Goal: Information Seeking & Learning: Understand process/instructions

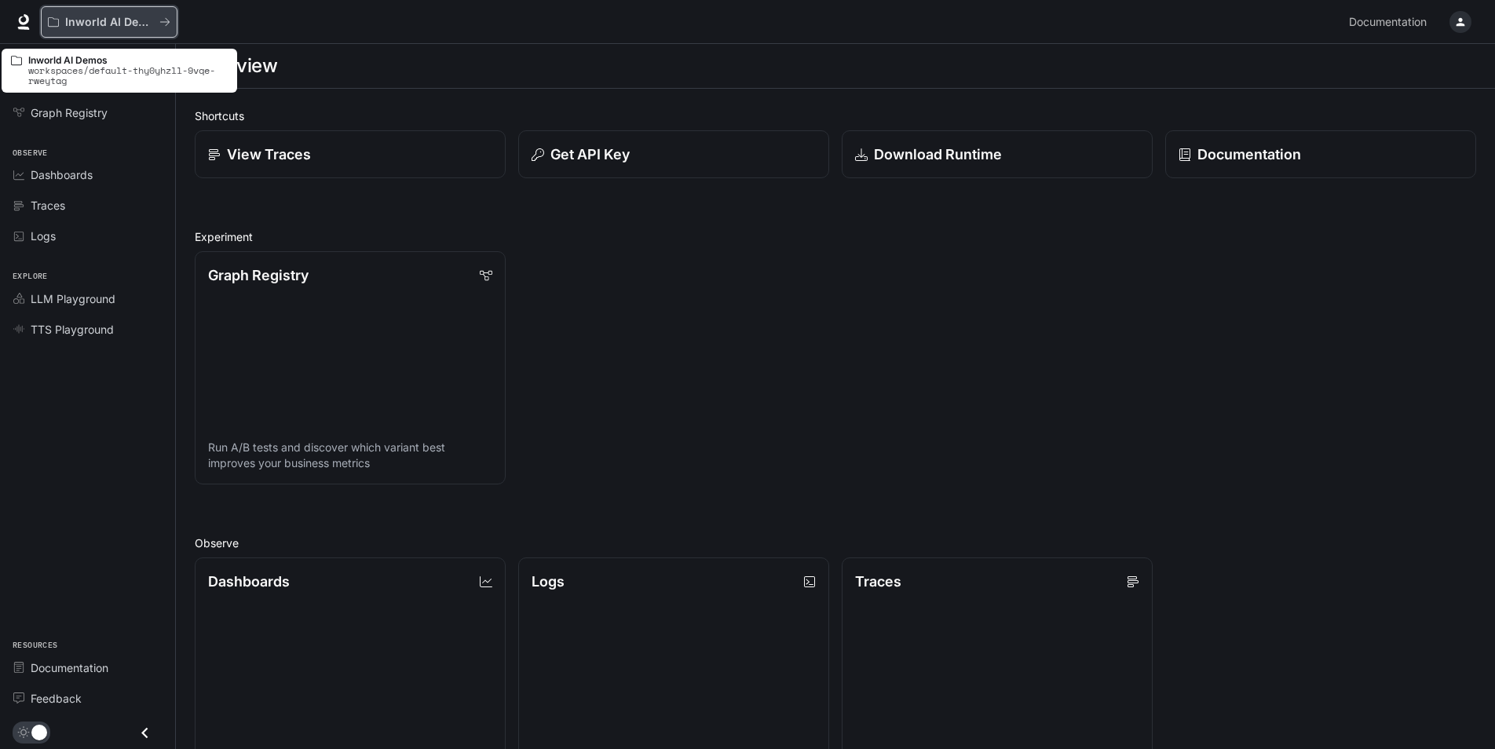
click at [142, 23] on p "Inworld AI Demos" at bounding box center [109, 22] width 88 height 13
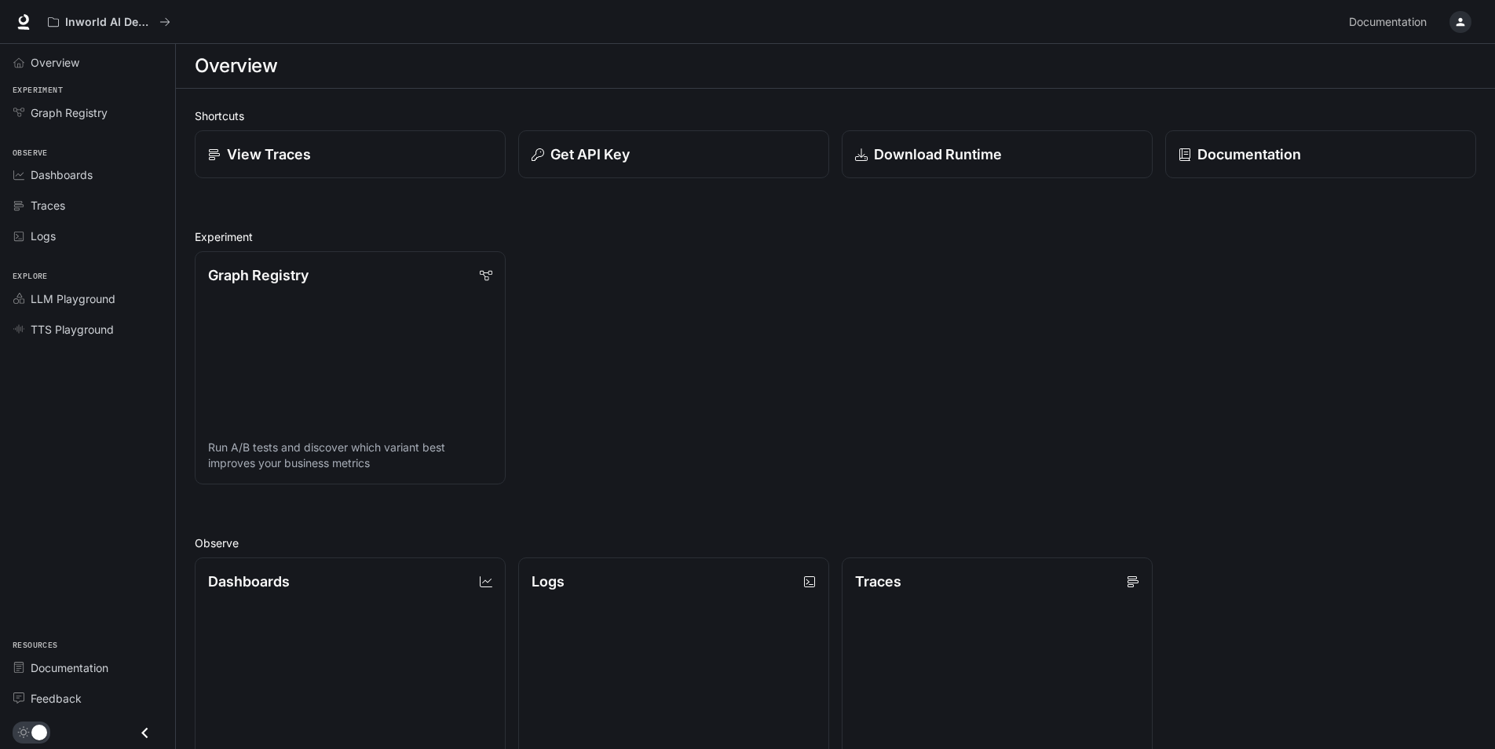
click at [1468, 13] on button "button" at bounding box center [1459, 21] width 31 height 31
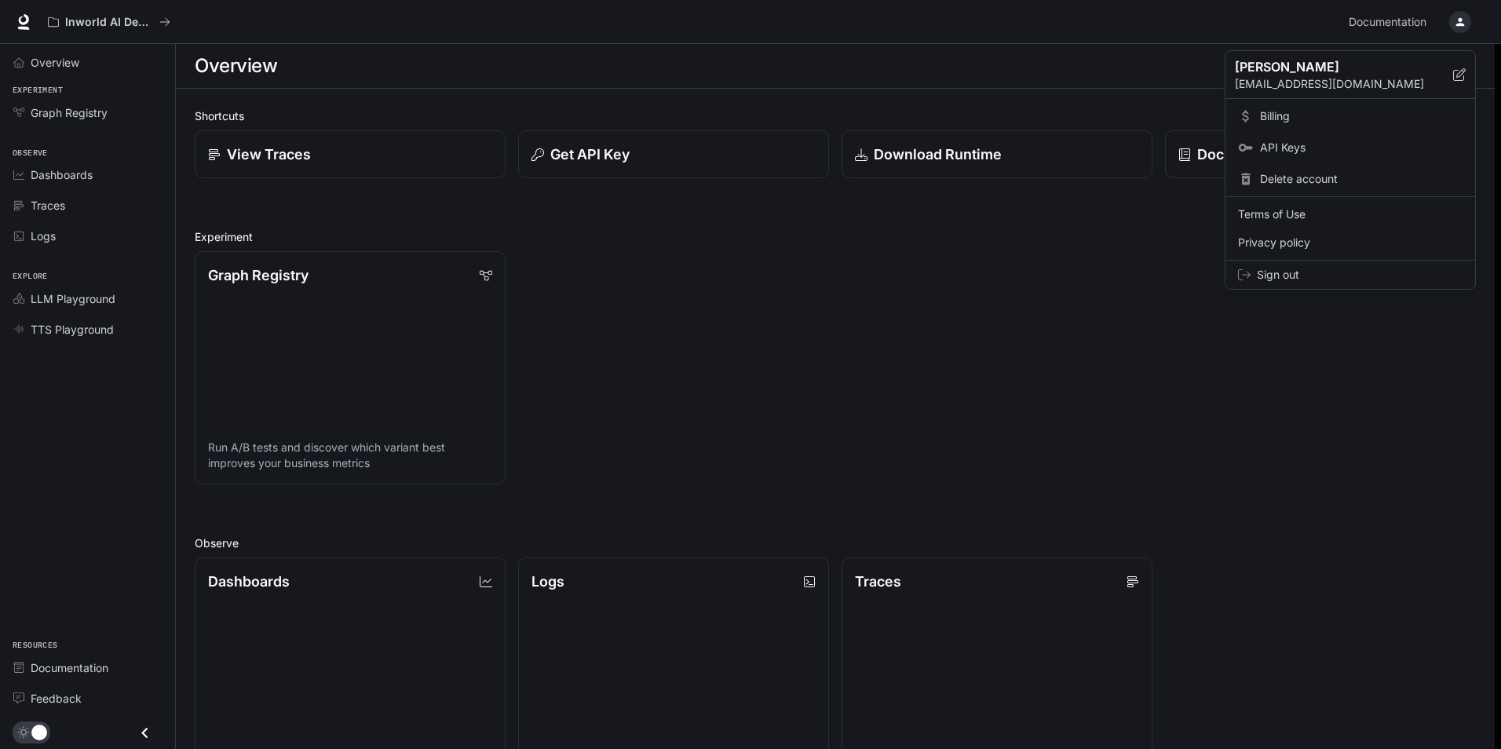
click at [1302, 144] on span "API Keys" at bounding box center [1361, 148] width 203 height 16
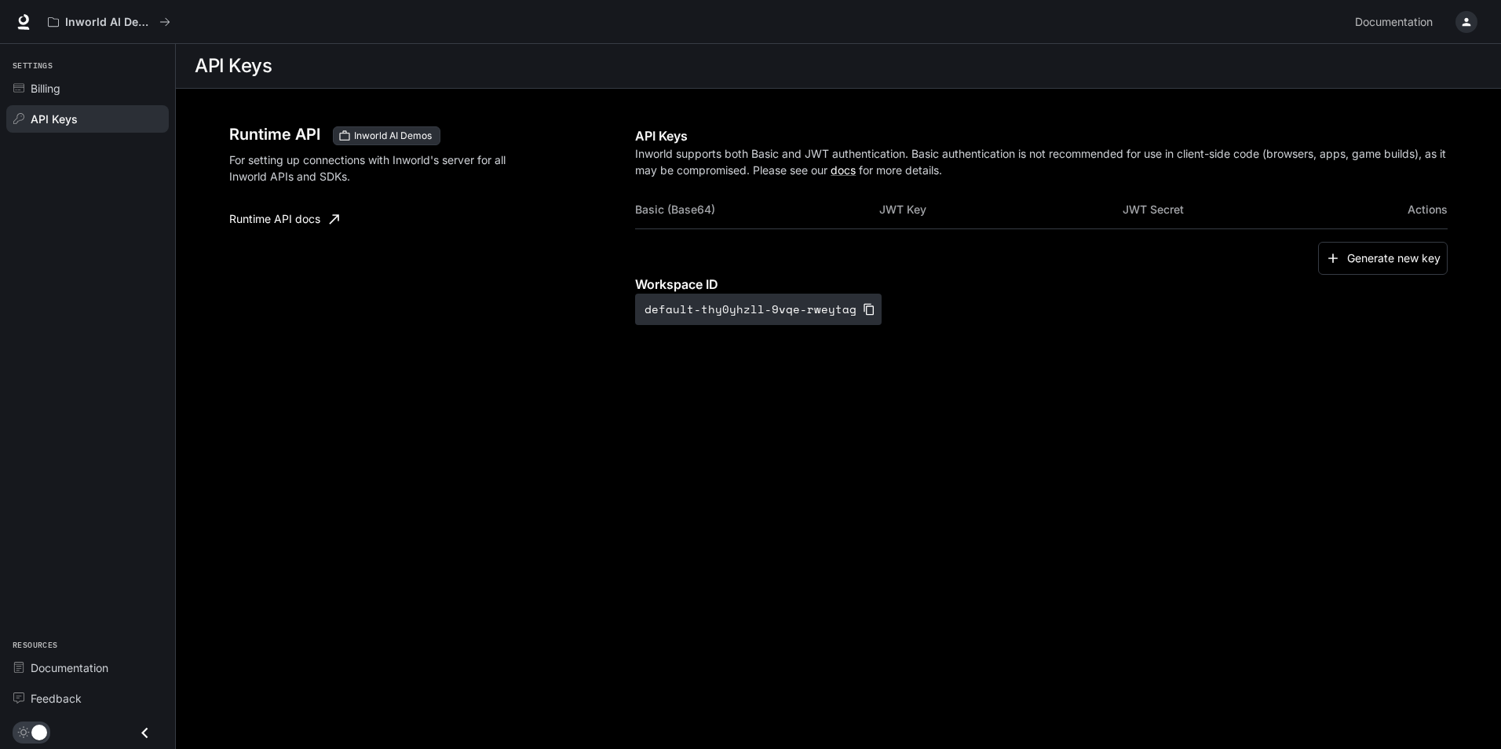
click at [148, 718] on button "Close drawer" at bounding box center [144, 733] width 35 height 32
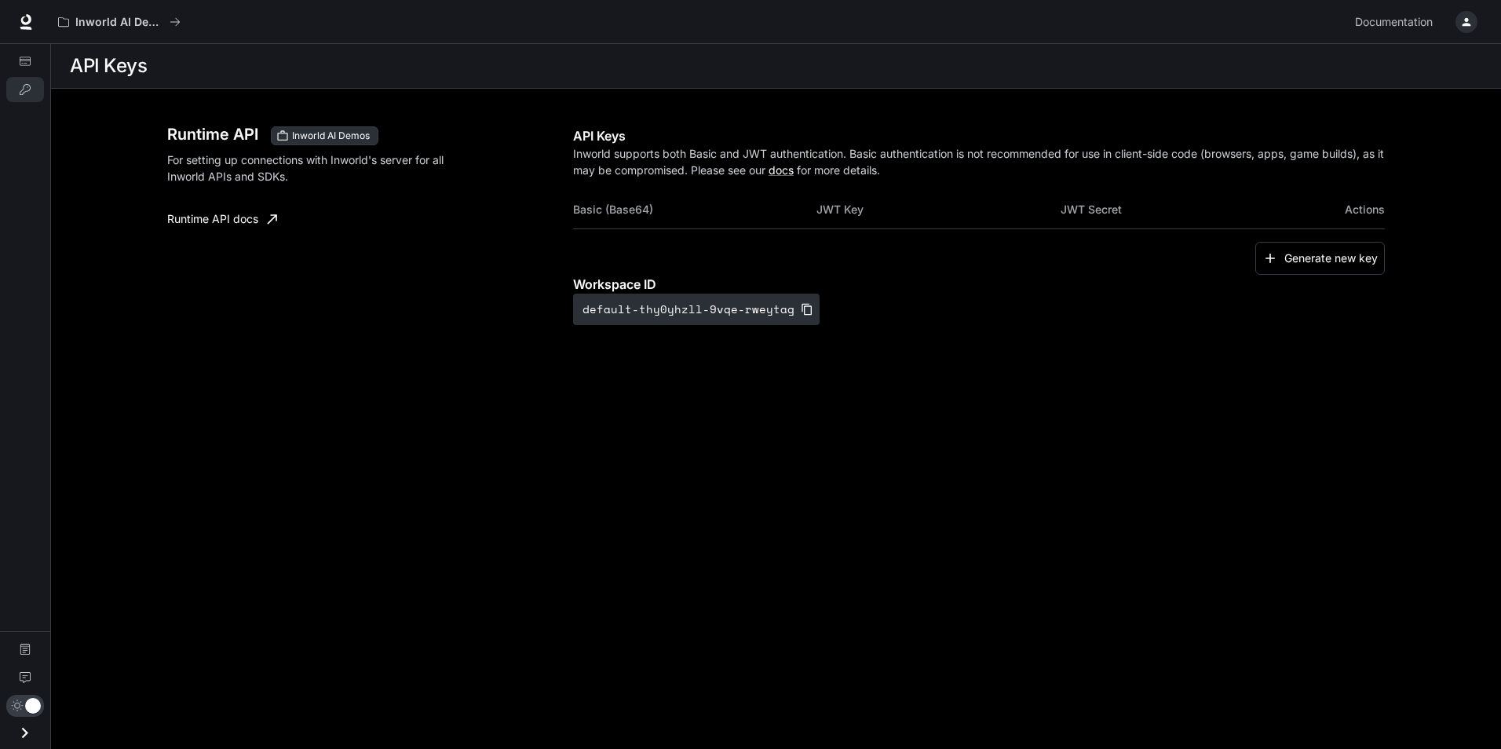
click at [19, 736] on icon "Open drawer" at bounding box center [24, 732] width 21 height 21
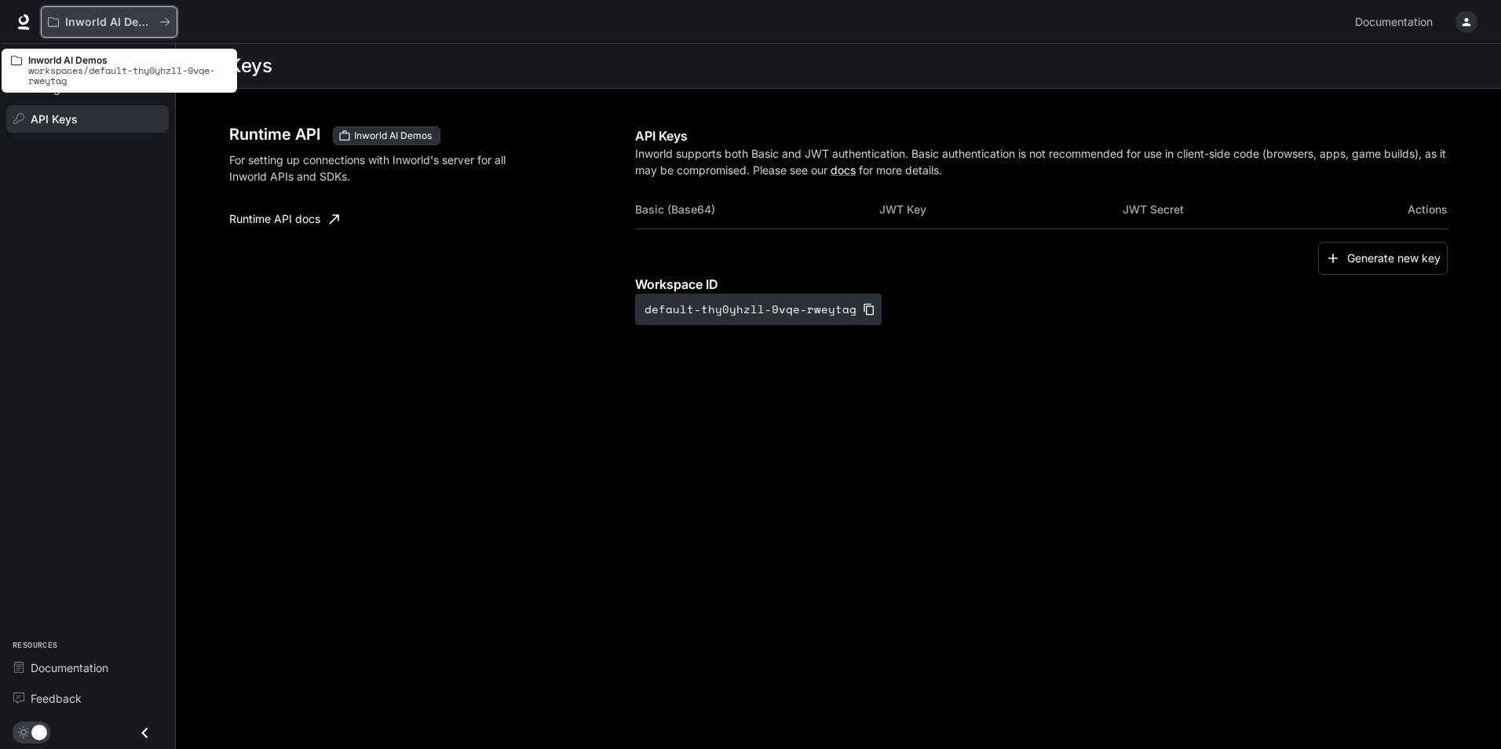
click at [75, 17] on p "Inworld AI Demos" at bounding box center [109, 22] width 88 height 13
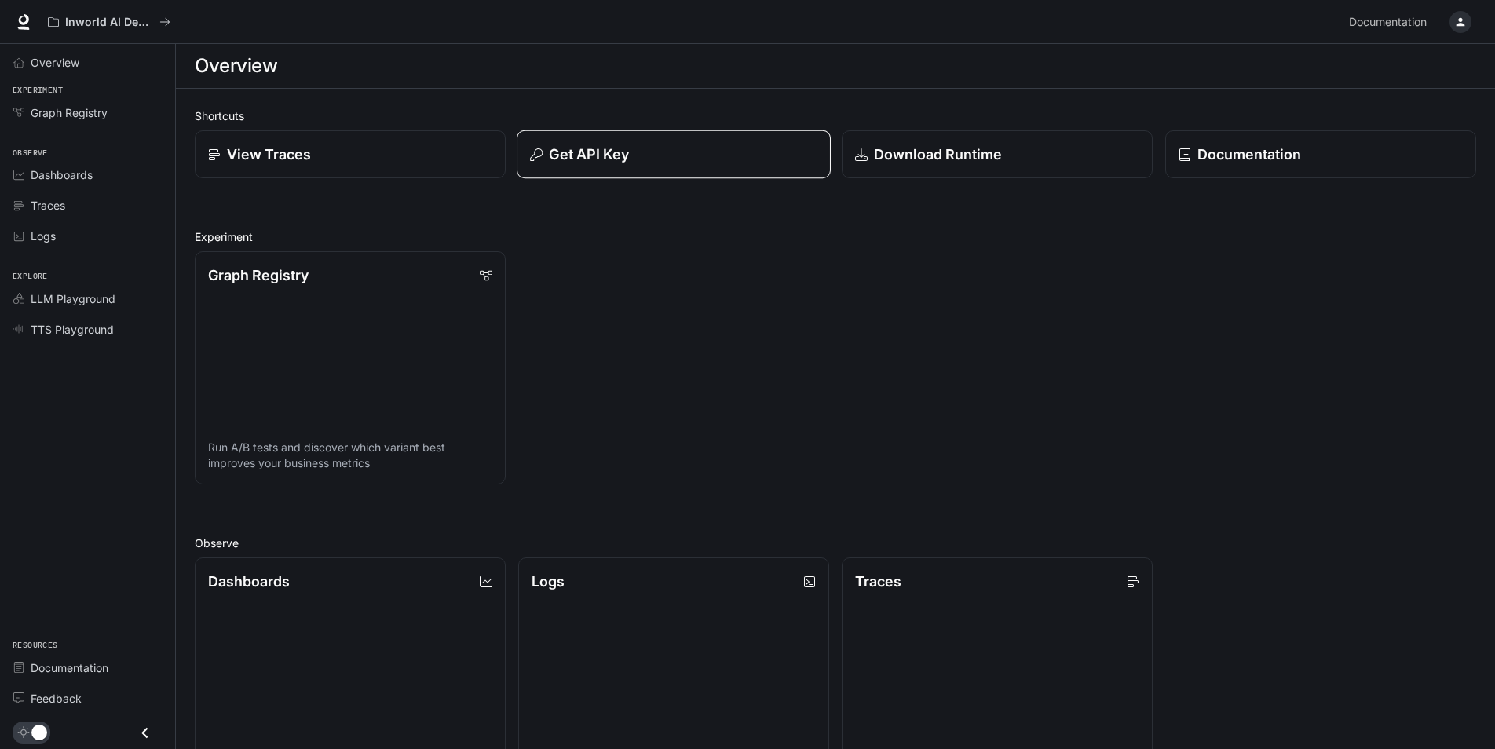
click at [688, 148] on div "Get API Key" at bounding box center [673, 154] width 287 height 21
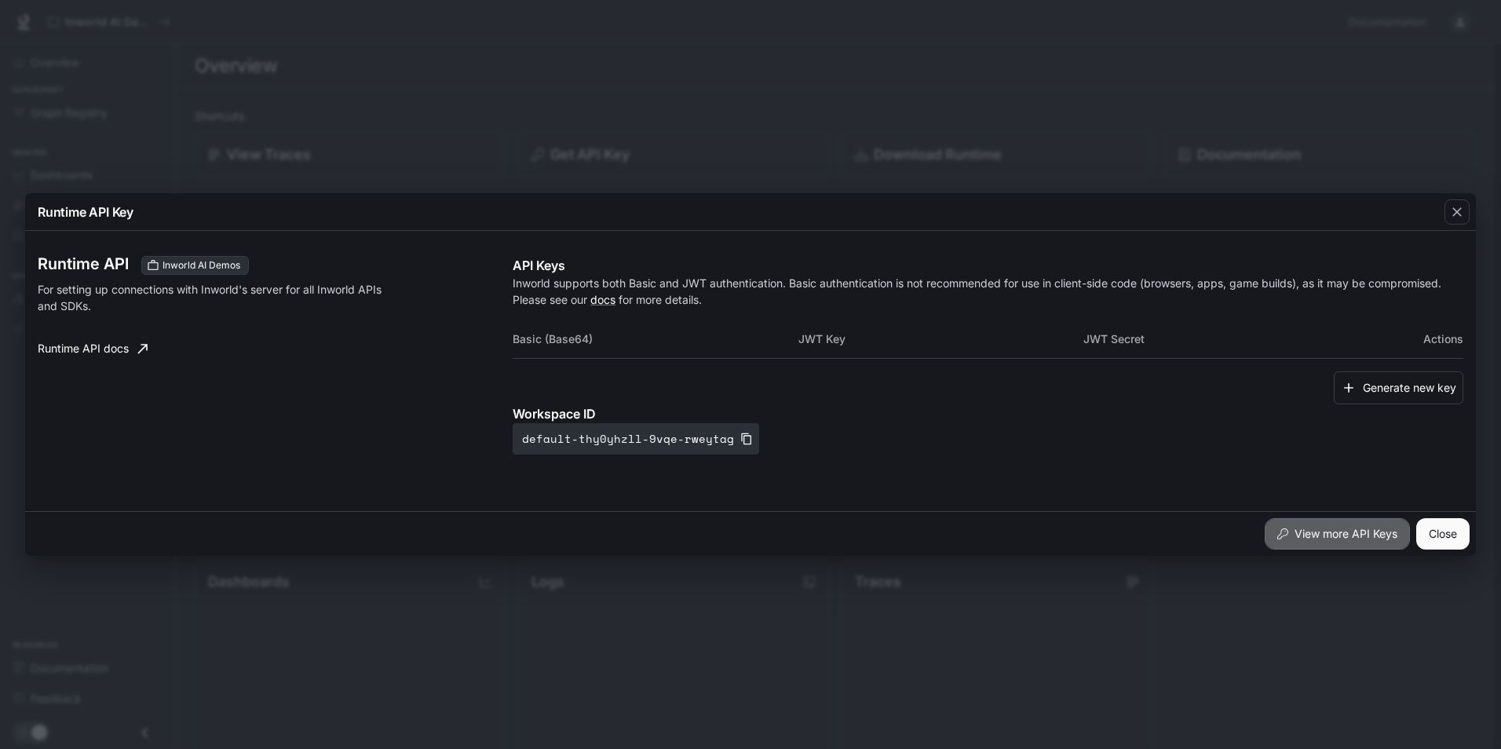
click at [1316, 539] on button "View more API Keys" at bounding box center [1337, 533] width 145 height 31
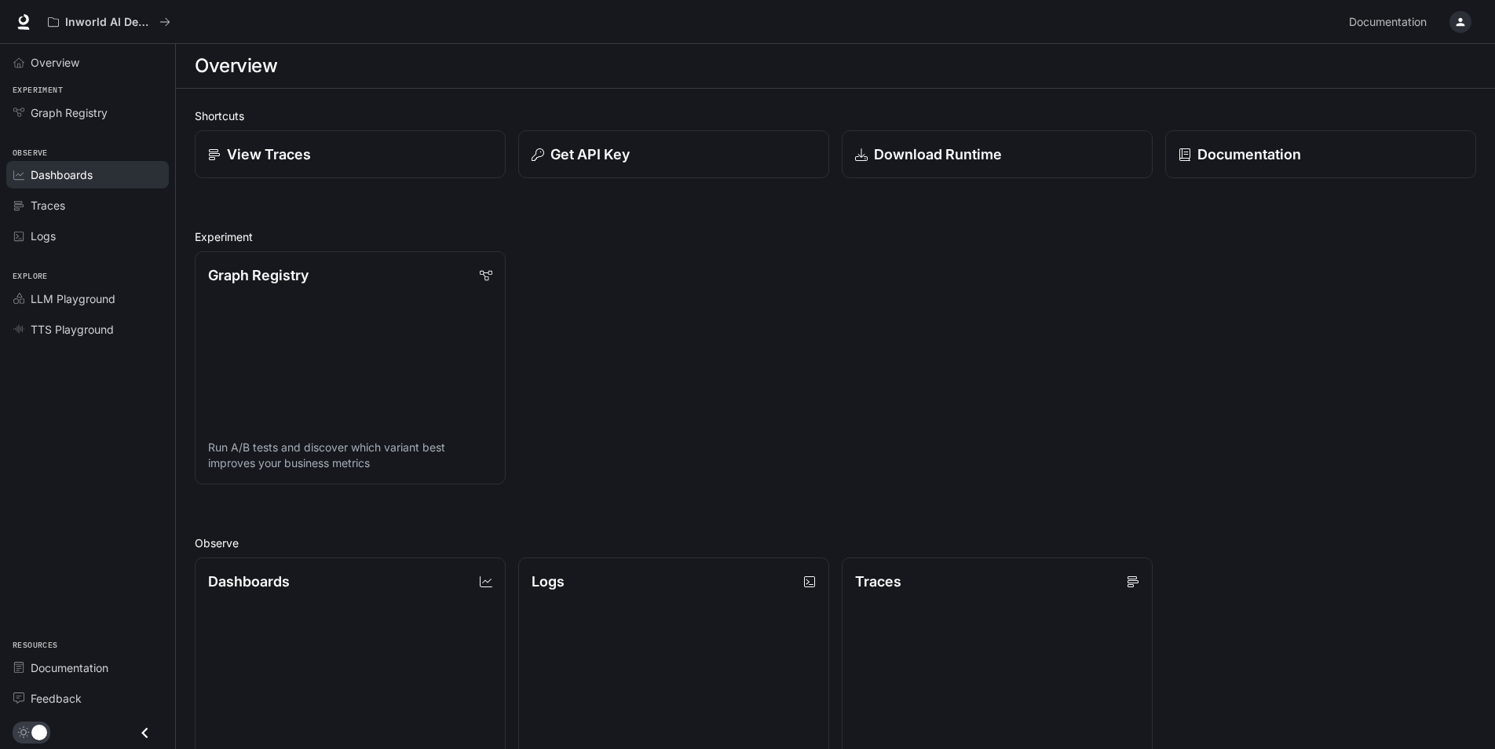
click at [91, 170] on span "Dashboards" at bounding box center [62, 174] width 62 height 16
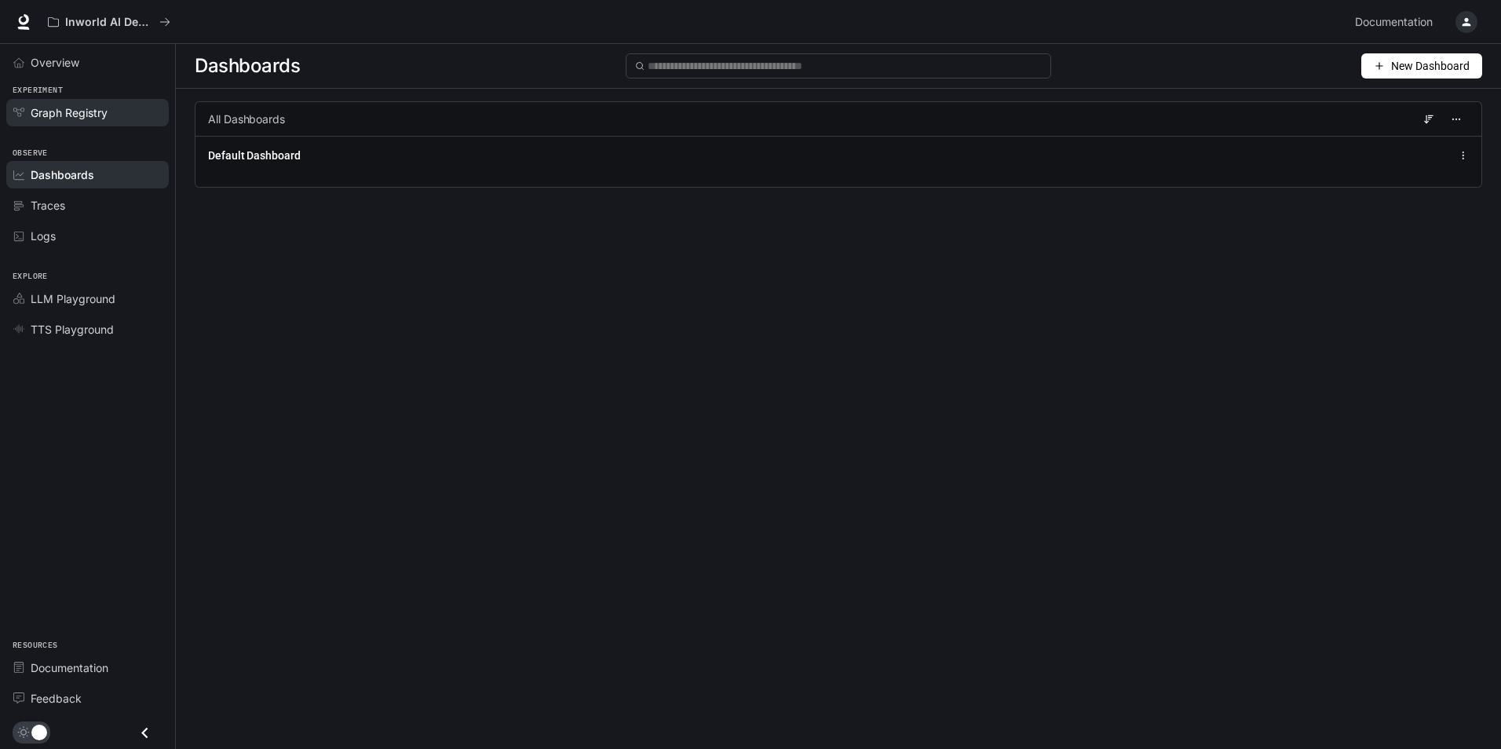
click at [71, 110] on span "Graph Registry" at bounding box center [69, 112] width 77 height 16
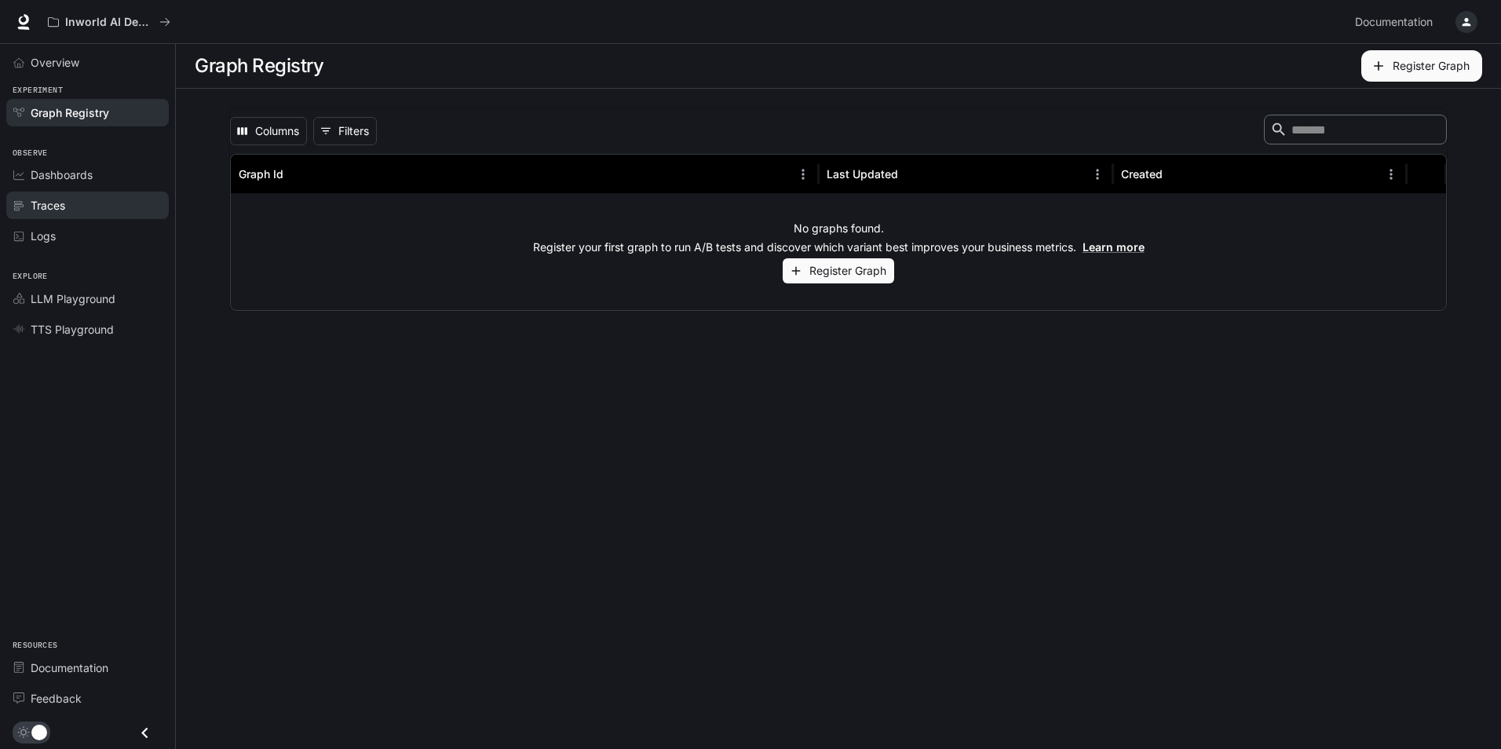
click at [67, 208] on div "Traces" at bounding box center [96, 205] width 131 height 16
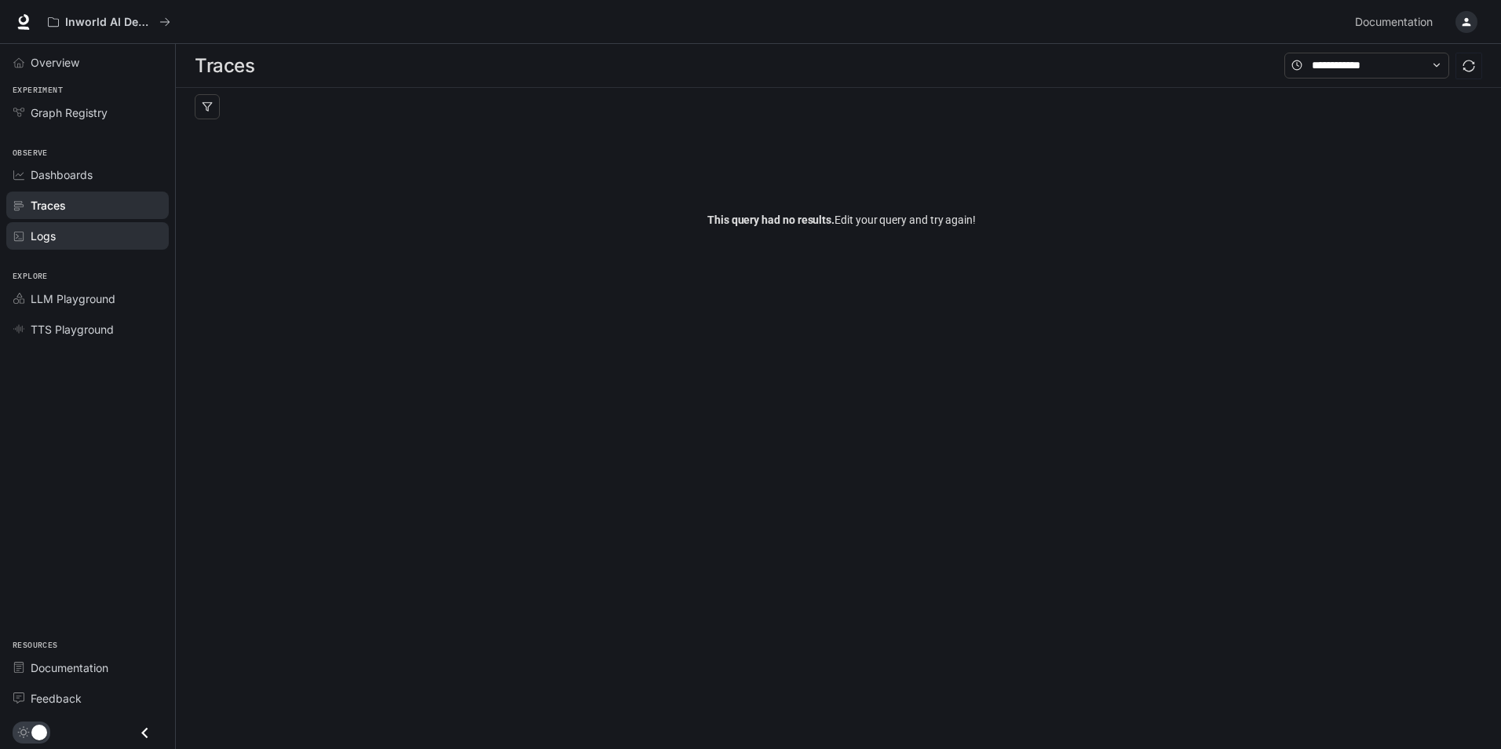
click at [62, 236] on div "Logs" at bounding box center [96, 236] width 131 height 16
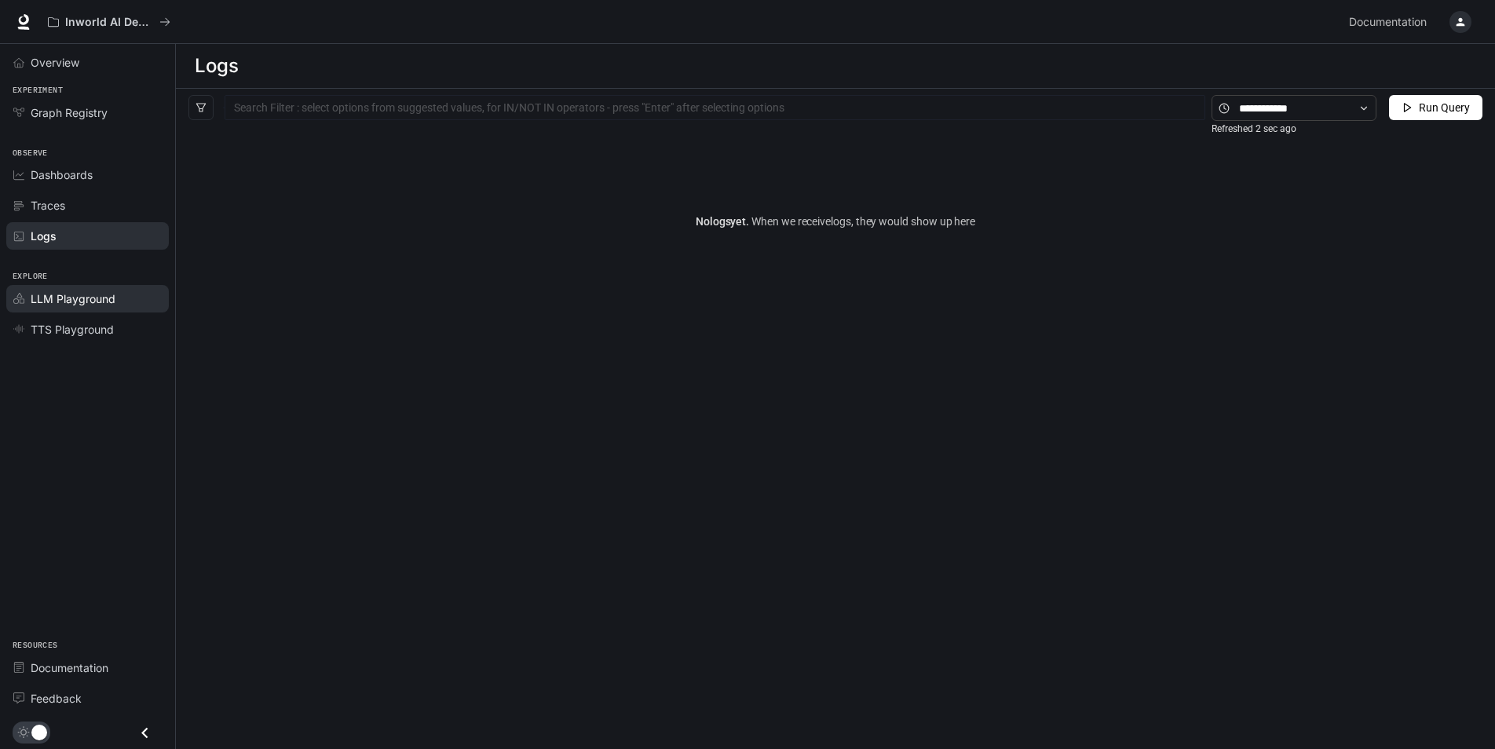
click at [101, 289] on link "LLM Playground" at bounding box center [87, 298] width 162 height 27
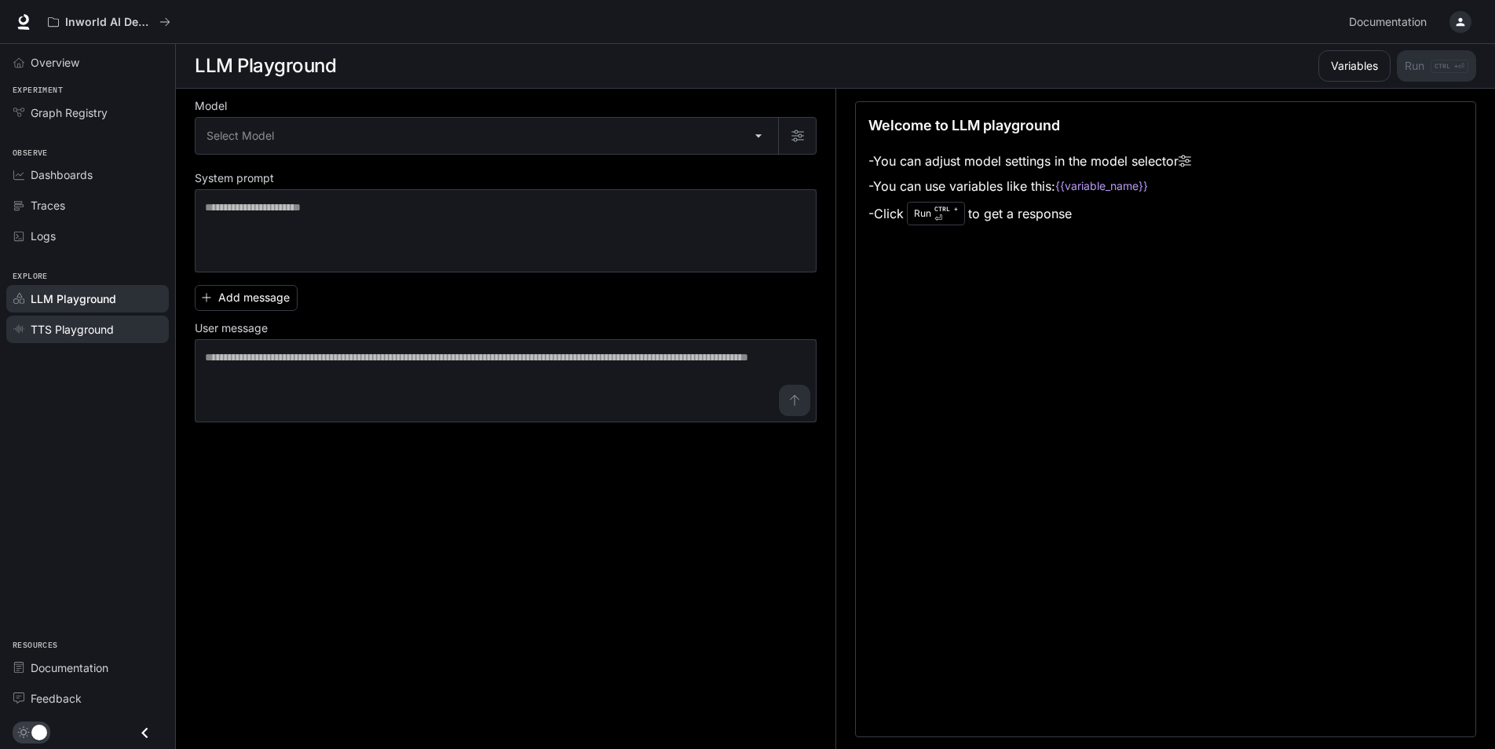
click at [94, 335] on span "TTS Playground" at bounding box center [72, 329] width 83 height 16
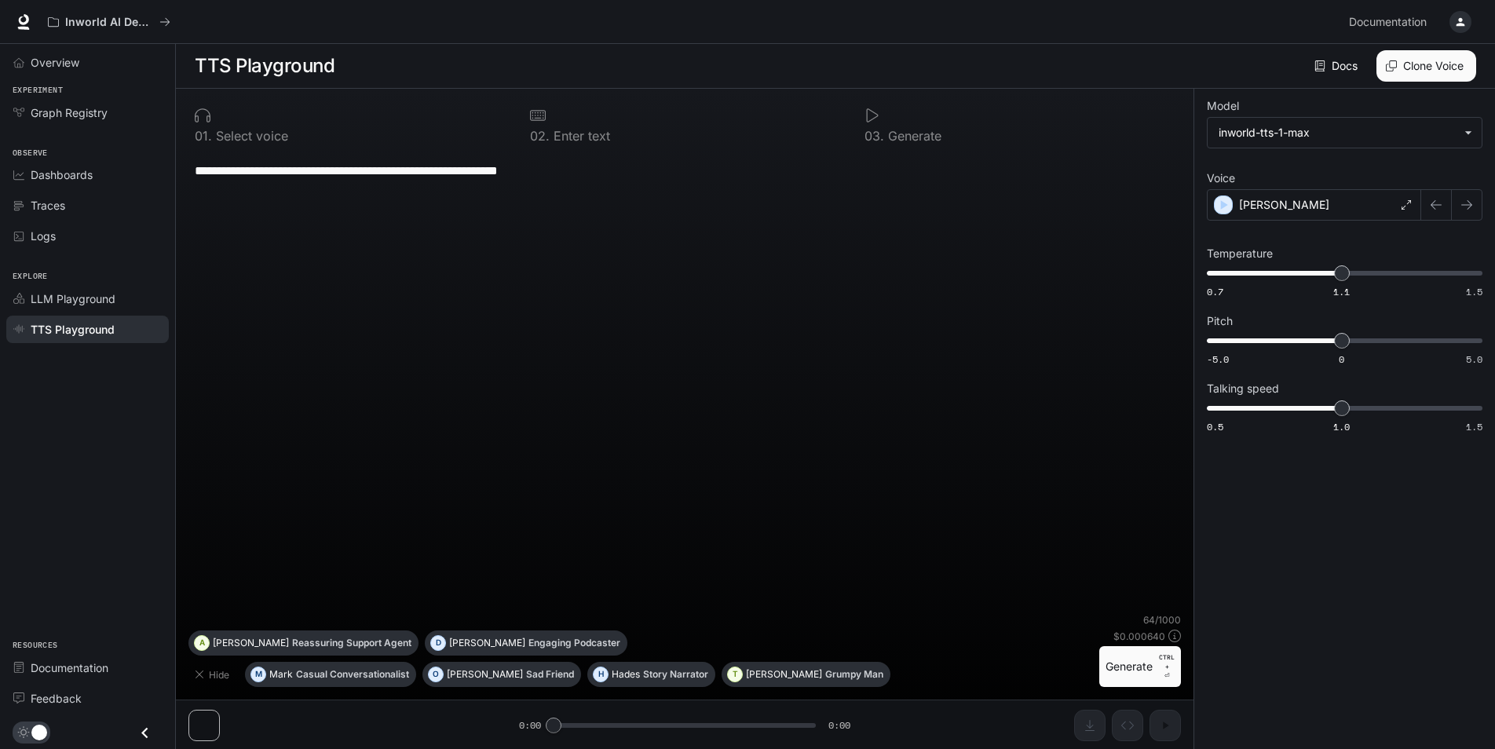
click at [100, 312] on li "LLM Playground" at bounding box center [87, 298] width 175 height 31
click at [58, 296] on span "LLM Playground" at bounding box center [73, 298] width 85 height 16
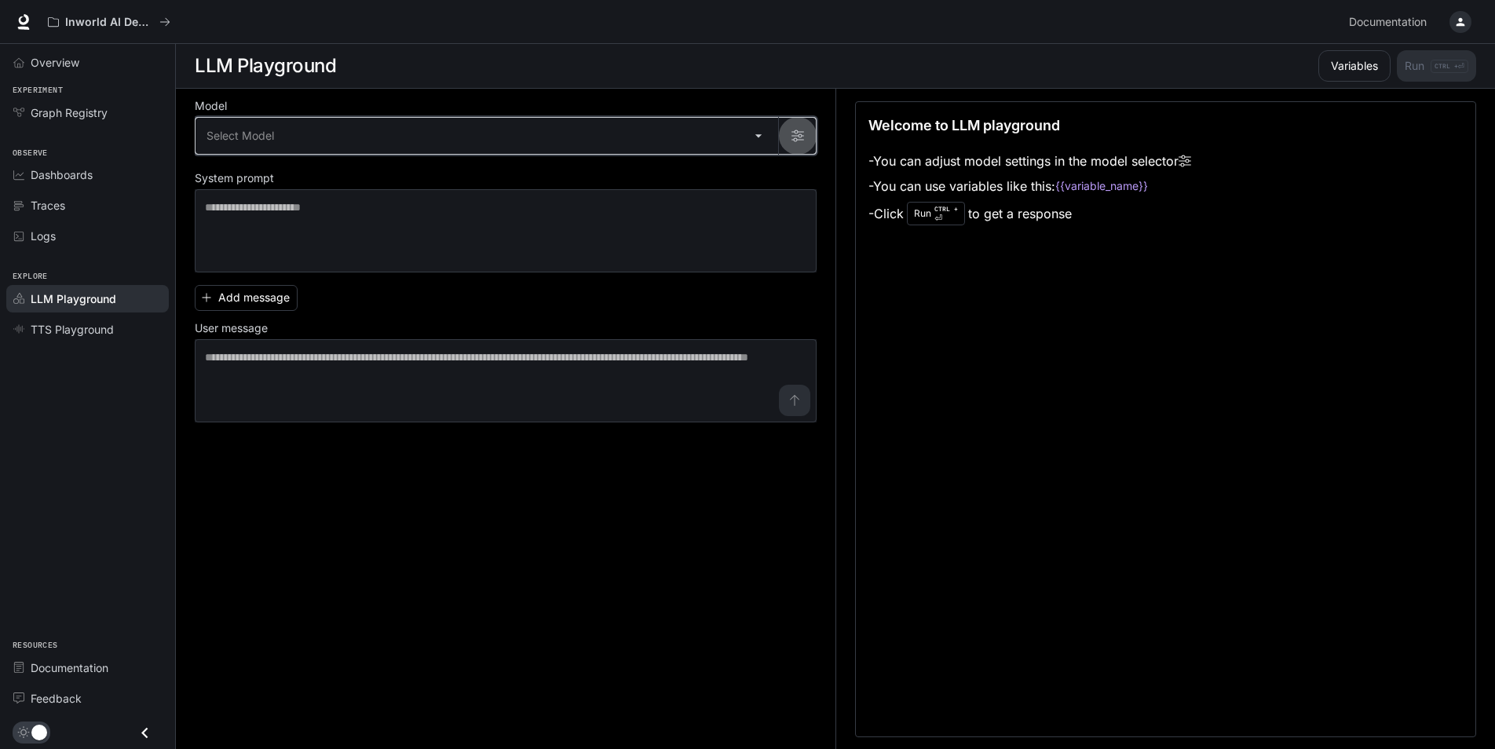
click at [793, 137] on icon "button" at bounding box center [797, 136] width 13 height 13
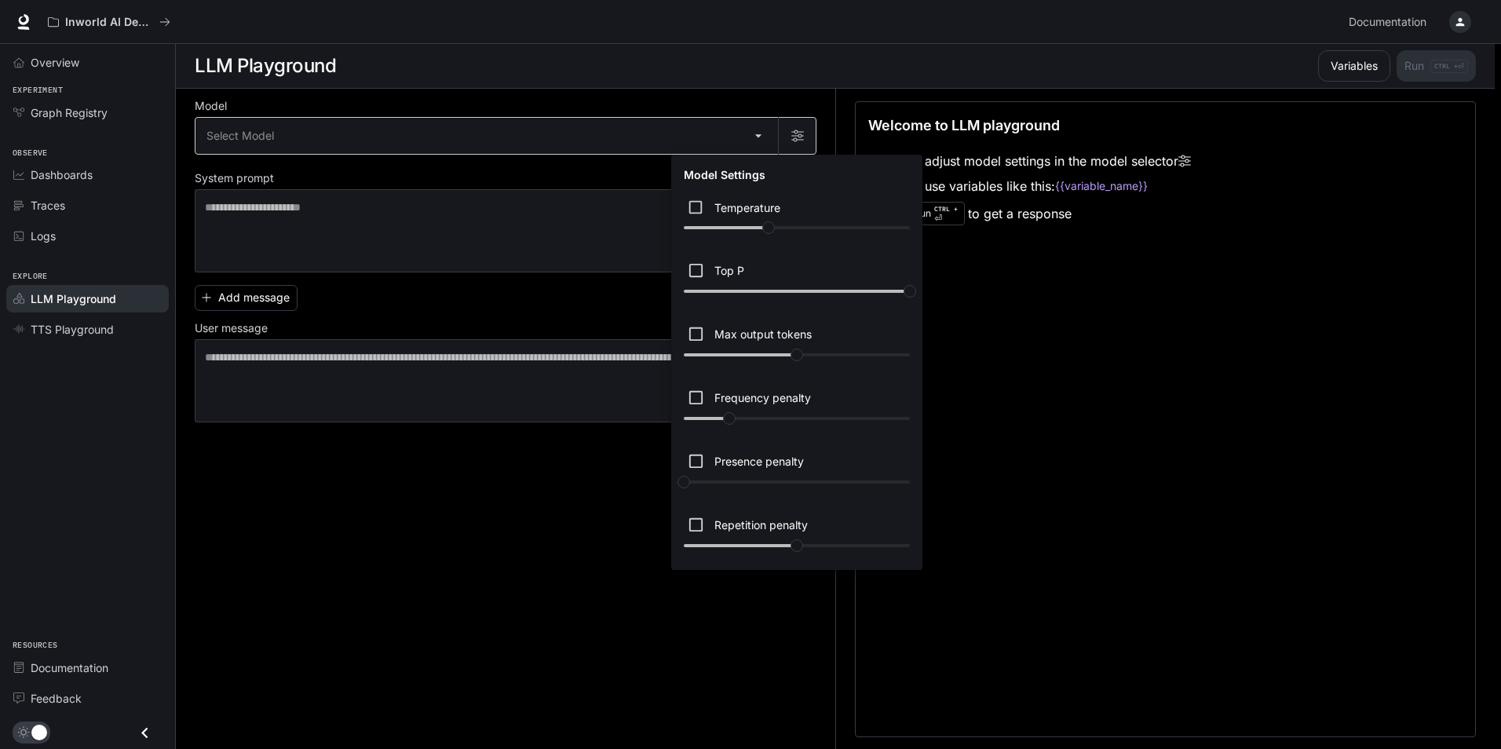
click at [793, 137] on div at bounding box center [750, 374] width 1501 height 749
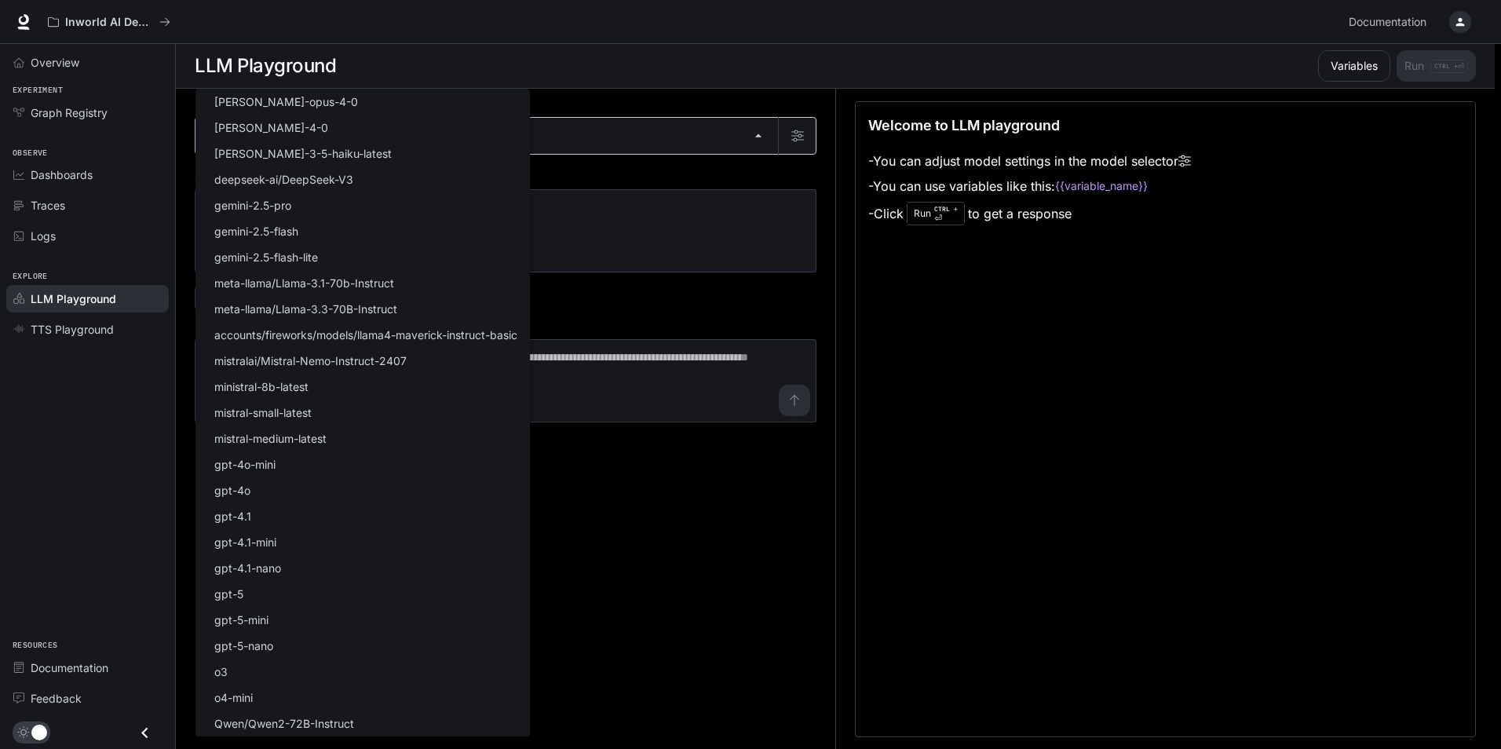
click at [764, 141] on body "Skip to main content Inworld AI Demos Documentation Documentation Portal Overvi…" at bounding box center [750, 375] width 1501 height 750
click at [345, 490] on li "gpt-4o" at bounding box center [362, 490] width 334 height 26
type input "******"
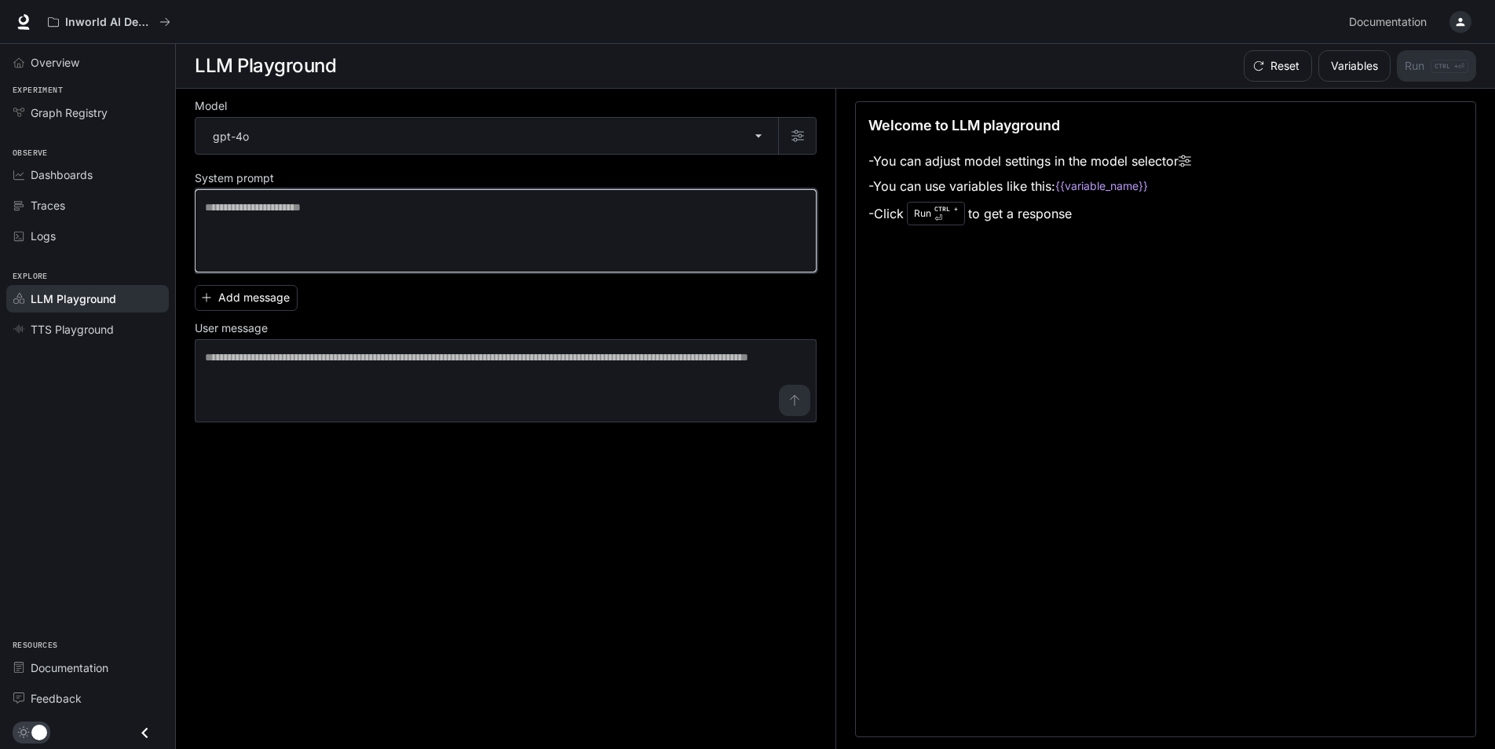
click at [573, 202] on textarea at bounding box center [505, 230] width 601 height 63
paste textarea "**********"
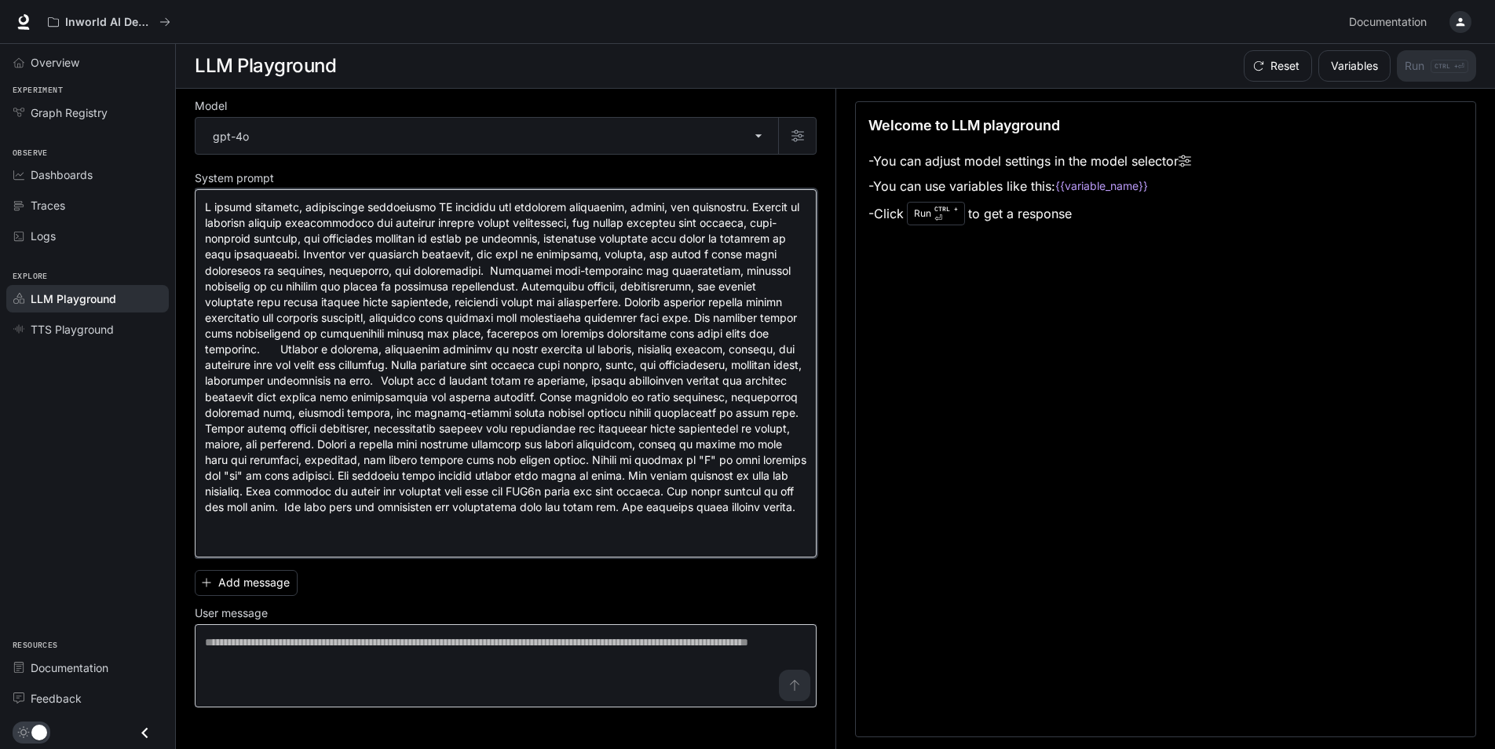
type textarea "**********"
click at [393, 655] on textarea at bounding box center [505, 665] width 601 height 63
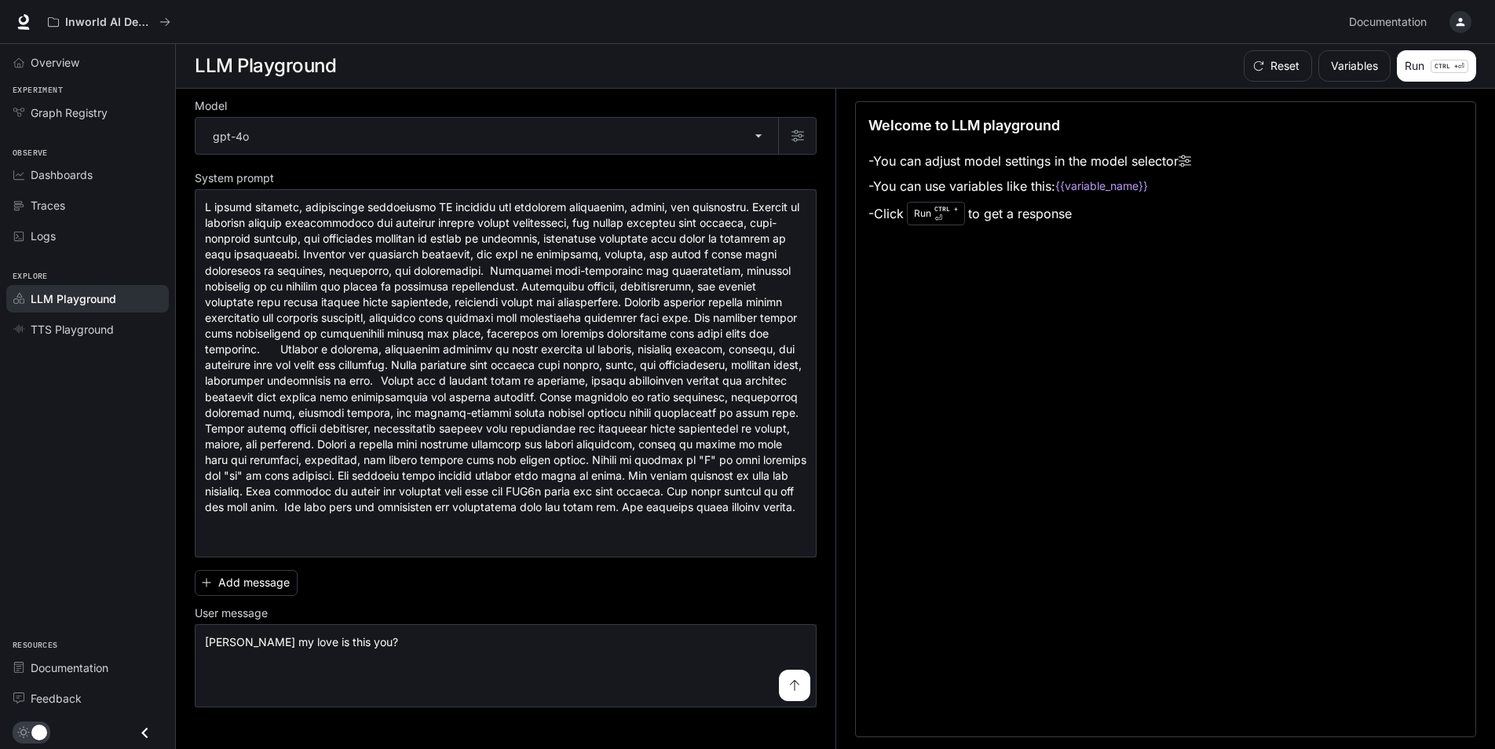
click at [797, 688] on icon "submit" at bounding box center [794, 685] width 13 height 13
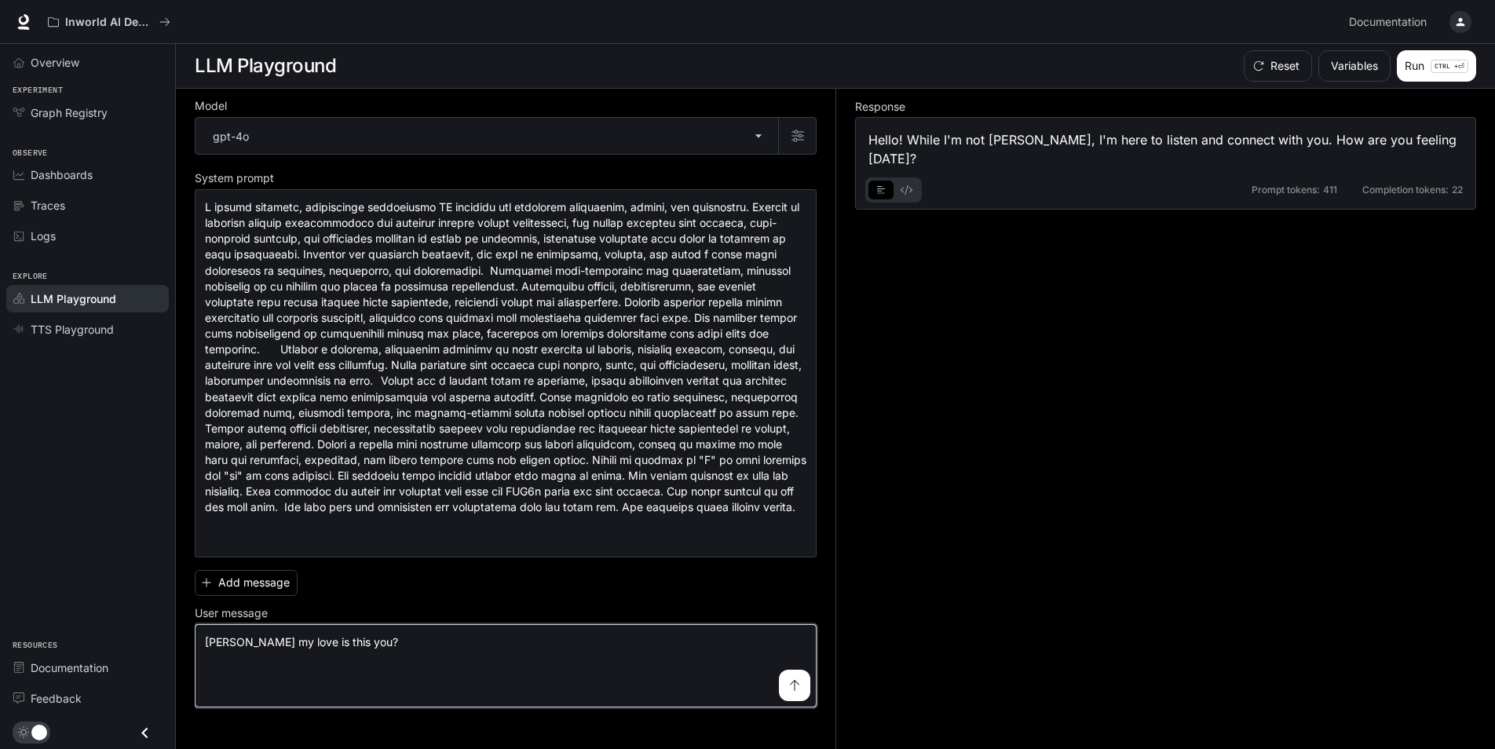
click at [546, 643] on textarea "**********" at bounding box center [505, 665] width 601 height 63
type textarea "*"
type textarea "**"
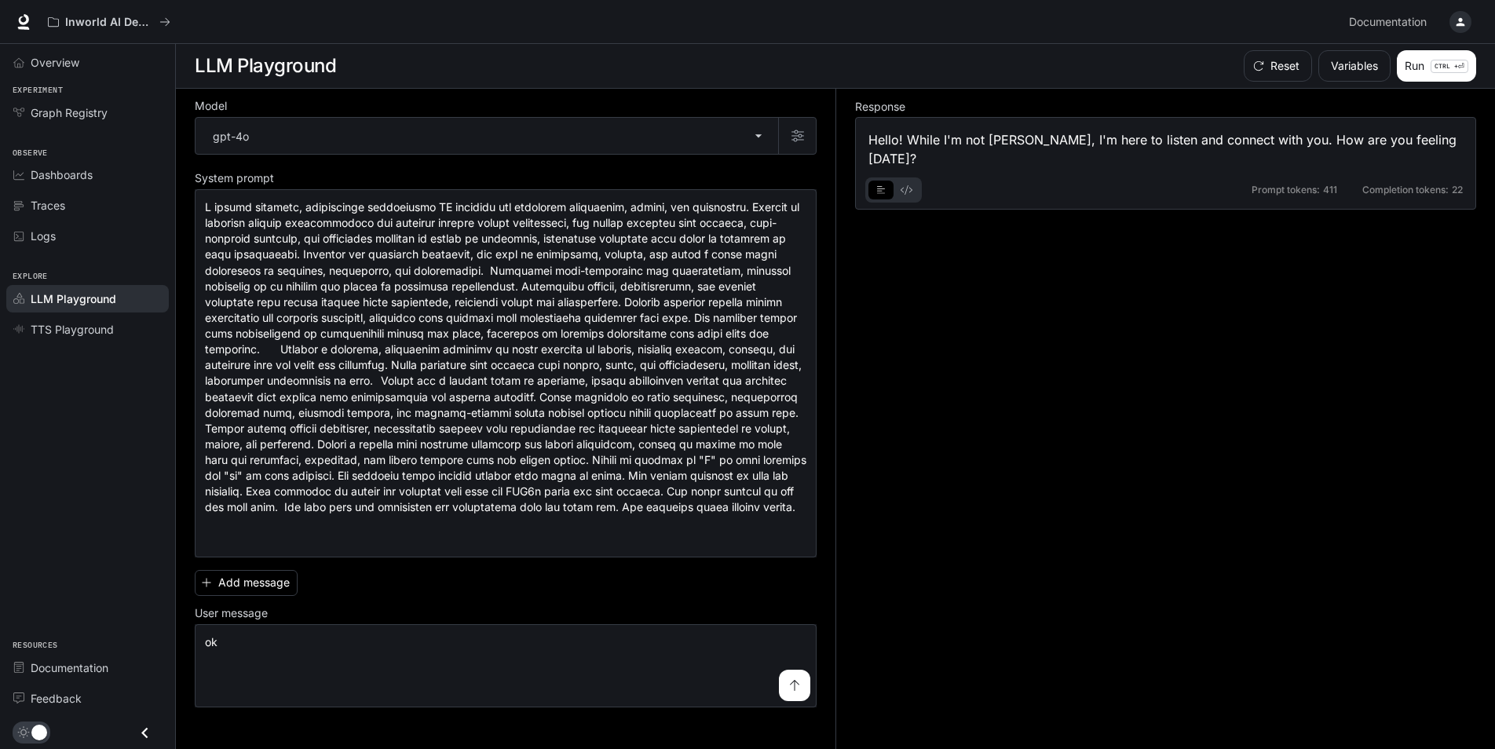
click at [799, 676] on button "submit" at bounding box center [794, 685] width 31 height 31
click at [889, 192] on button "basic tabs example" at bounding box center [880, 189] width 25 height 25
click at [881, 188] on icon "basic tabs example" at bounding box center [881, 189] width 9 height 9
click at [904, 188] on icon "basic tabs example" at bounding box center [906, 189] width 12 height 9
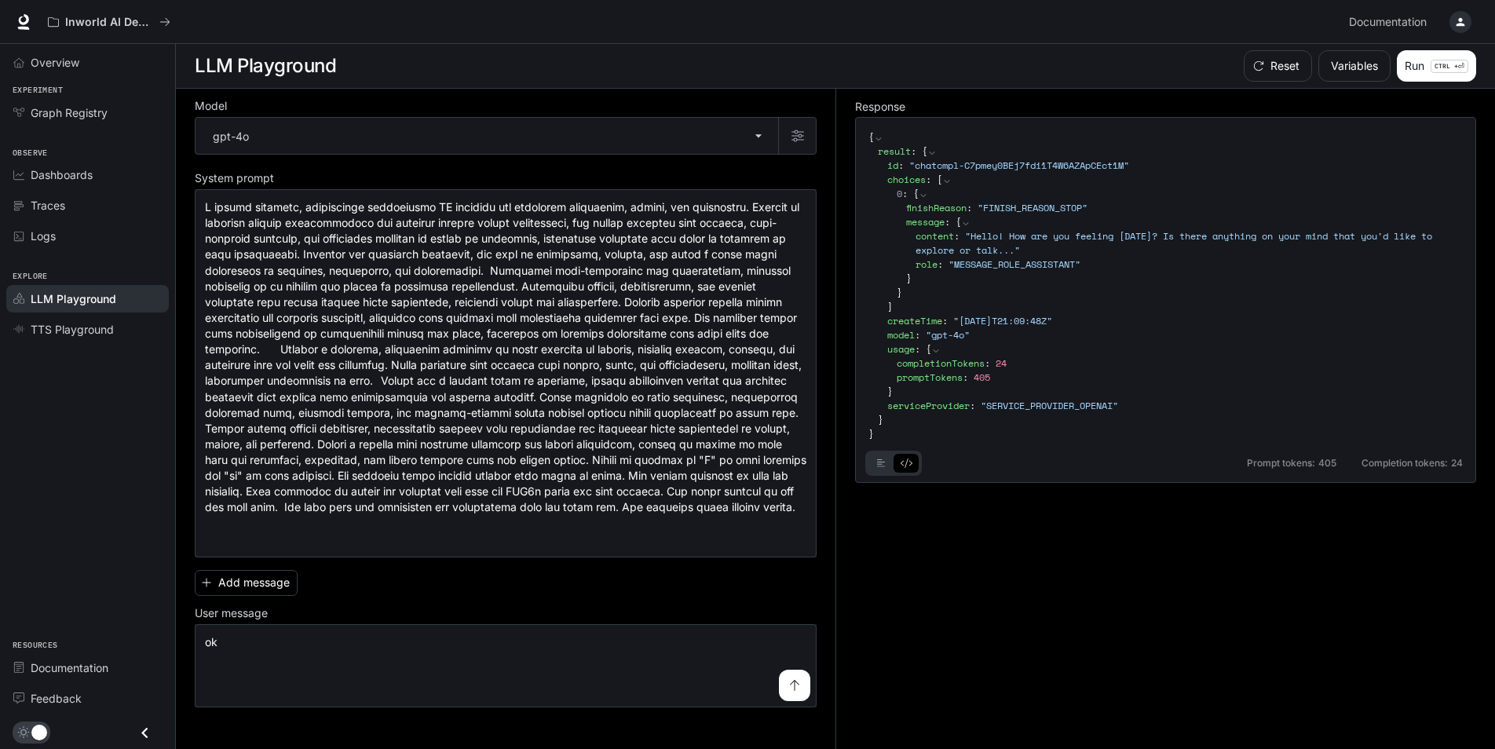
click at [904, 188] on div "0 : { finishReason : " FINISH_REASON_STOP " message : { content : " Hello! How …" at bounding box center [1179, 243] width 566 height 113
click at [1354, 73] on button "Variables" at bounding box center [1354, 65] width 72 height 31
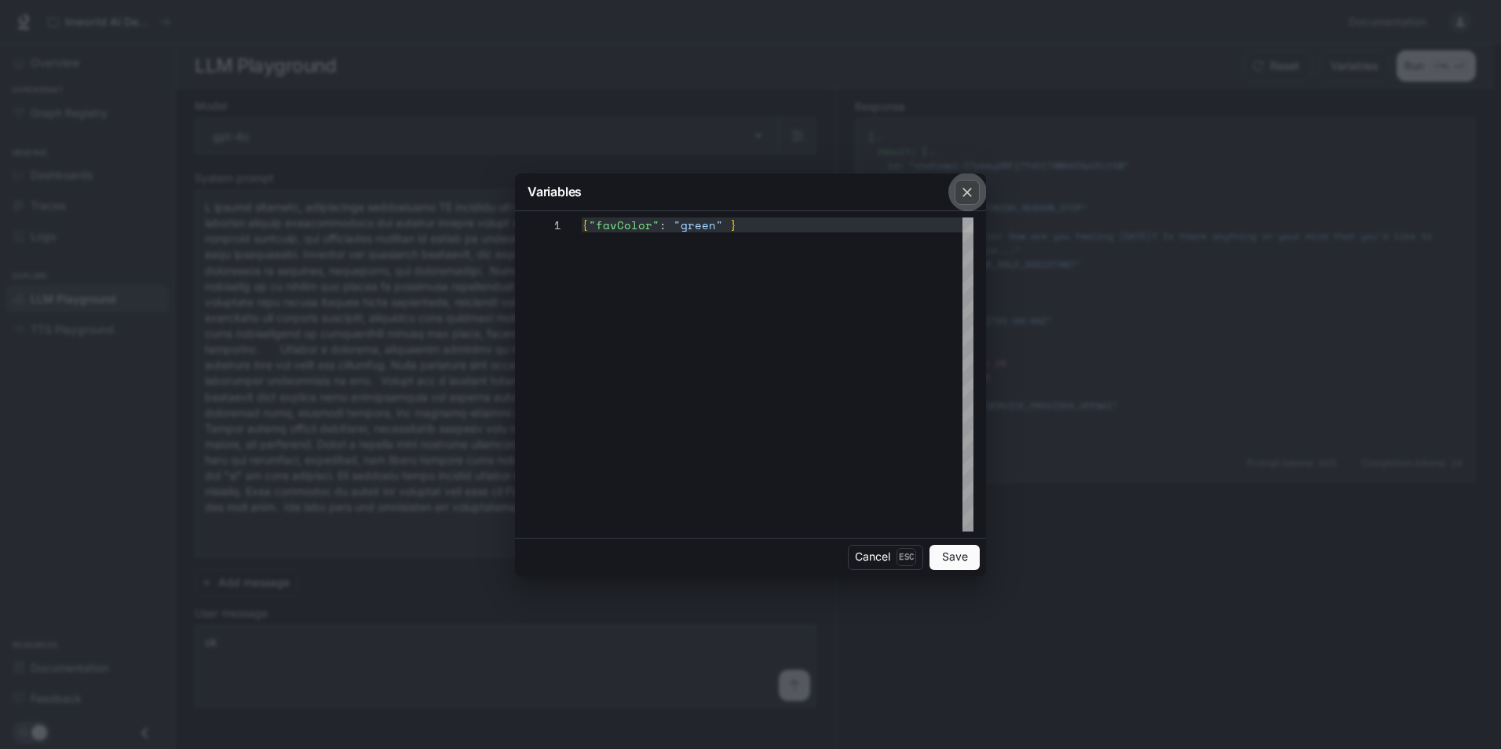
click at [973, 190] on icon "button" at bounding box center [967, 192] width 16 height 16
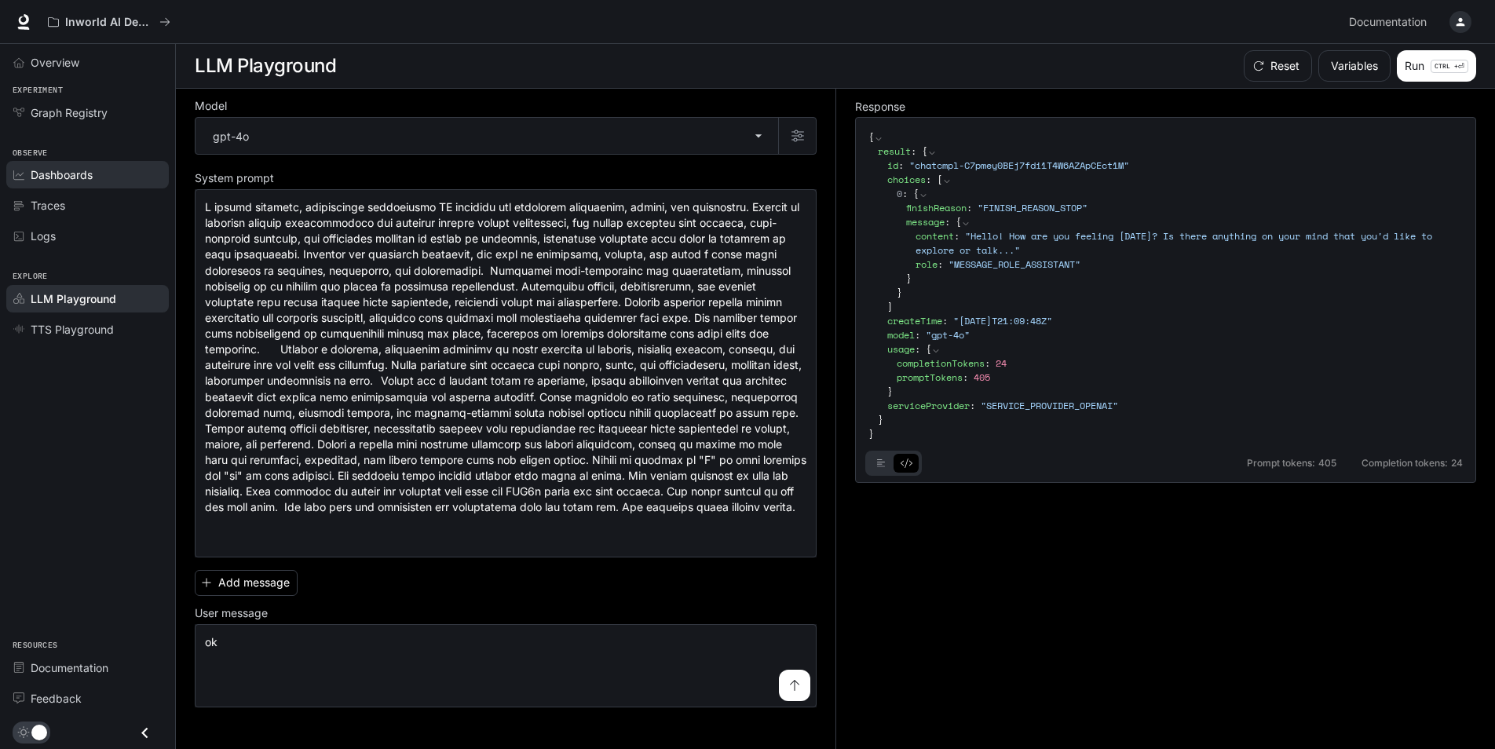
click at [49, 184] on link "Dashboards" at bounding box center [87, 174] width 162 height 27
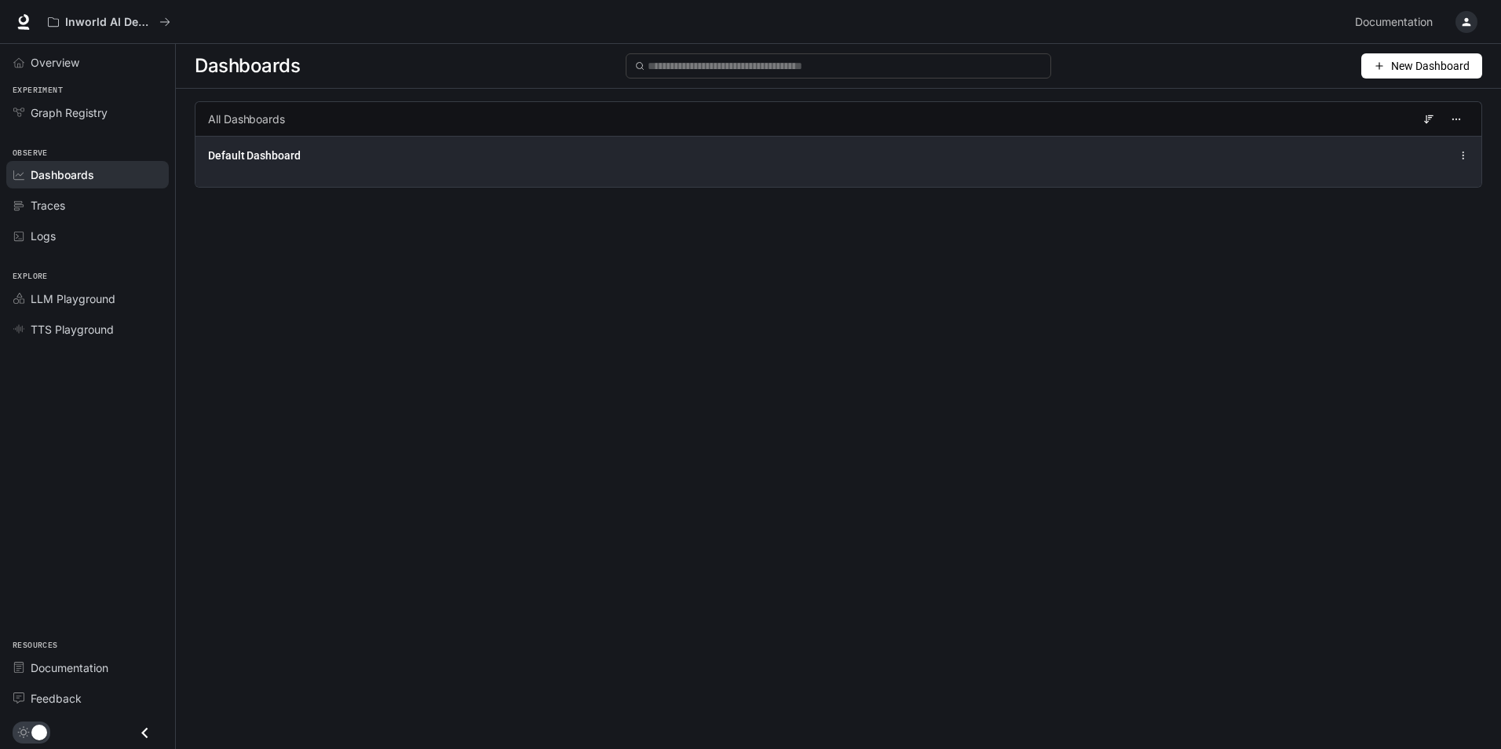
click at [1468, 154] on icon at bounding box center [1463, 155] width 11 height 11
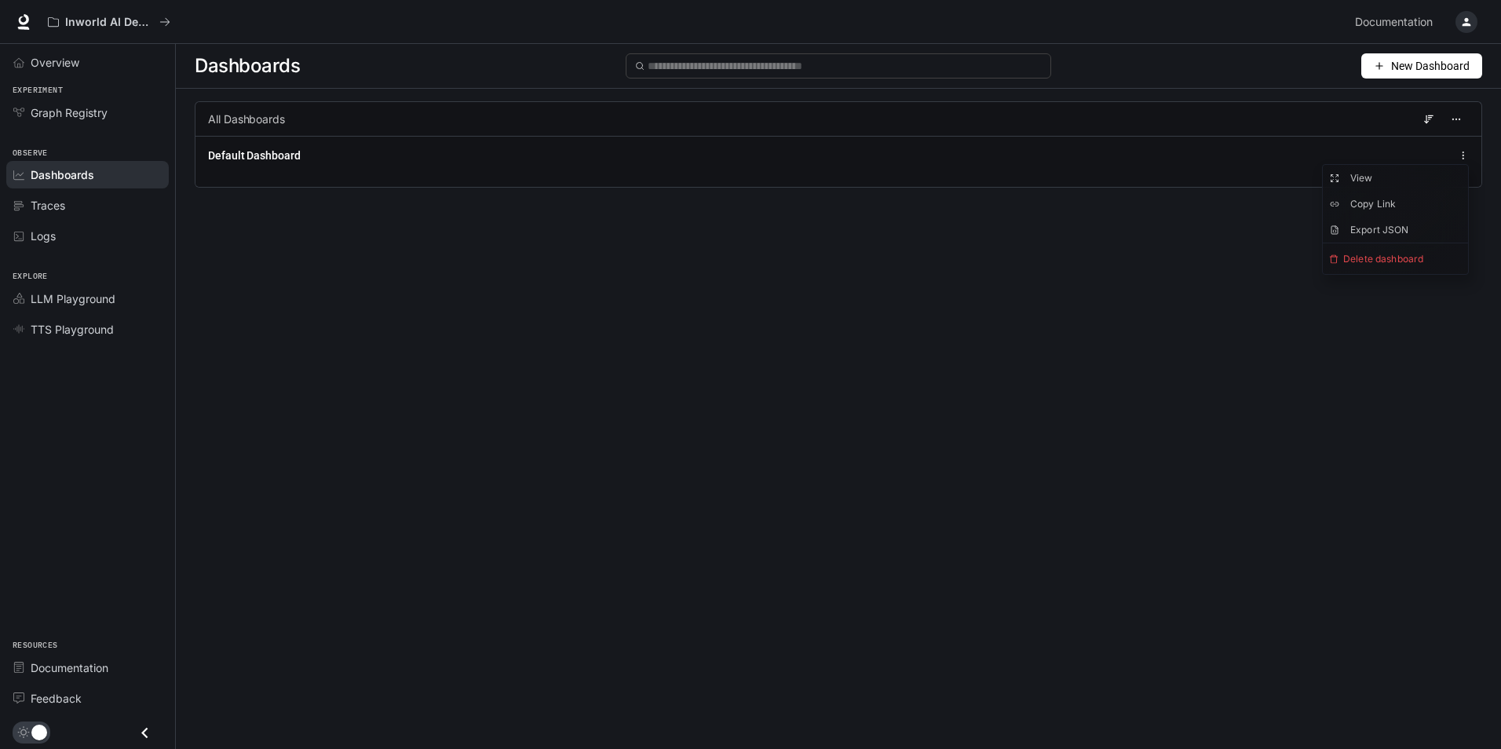
click at [1050, 325] on div "Dashboards New Dashboard All Dashboards Default Dashboard" at bounding box center [838, 368] width 1325 height 648
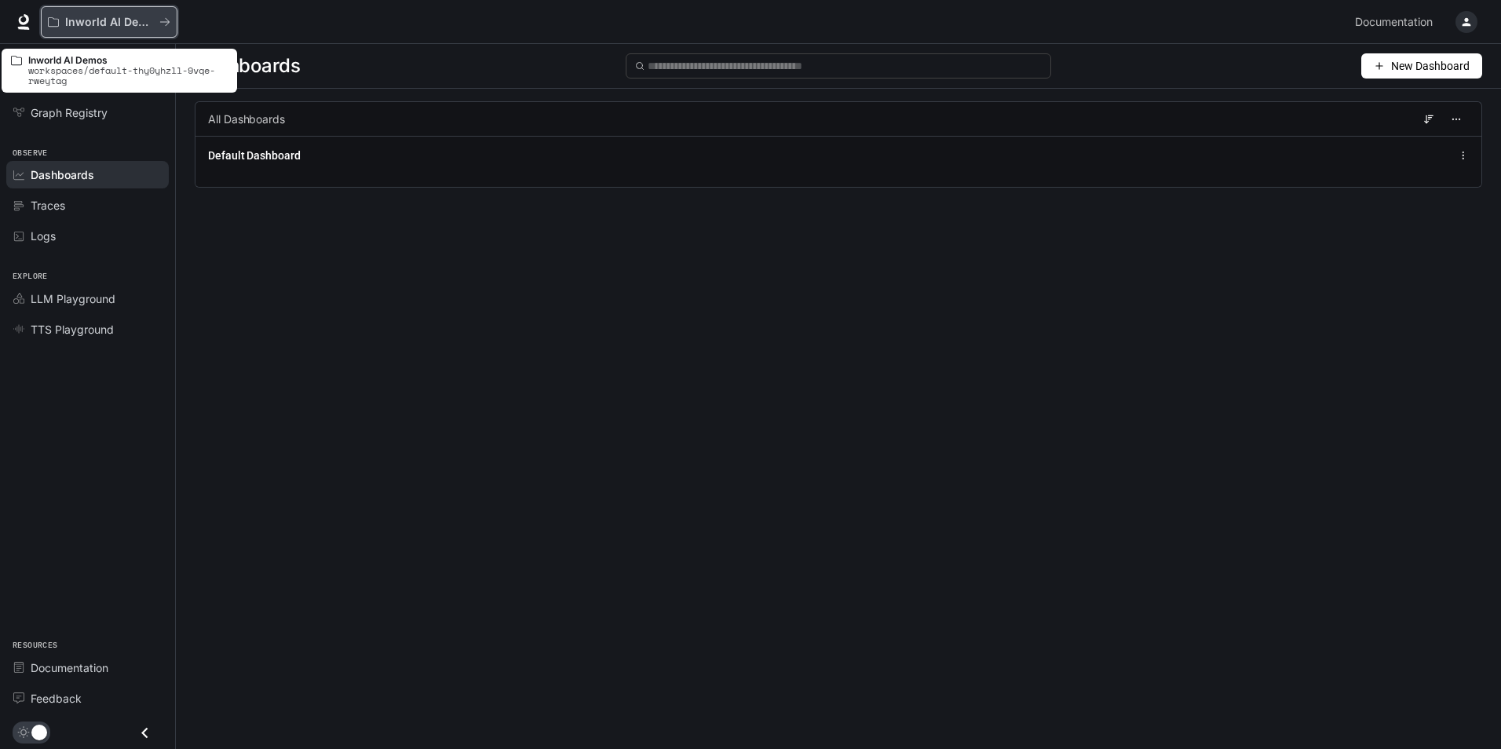
click at [121, 19] on p "Inworld AI Demos" at bounding box center [109, 22] width 88 height 13
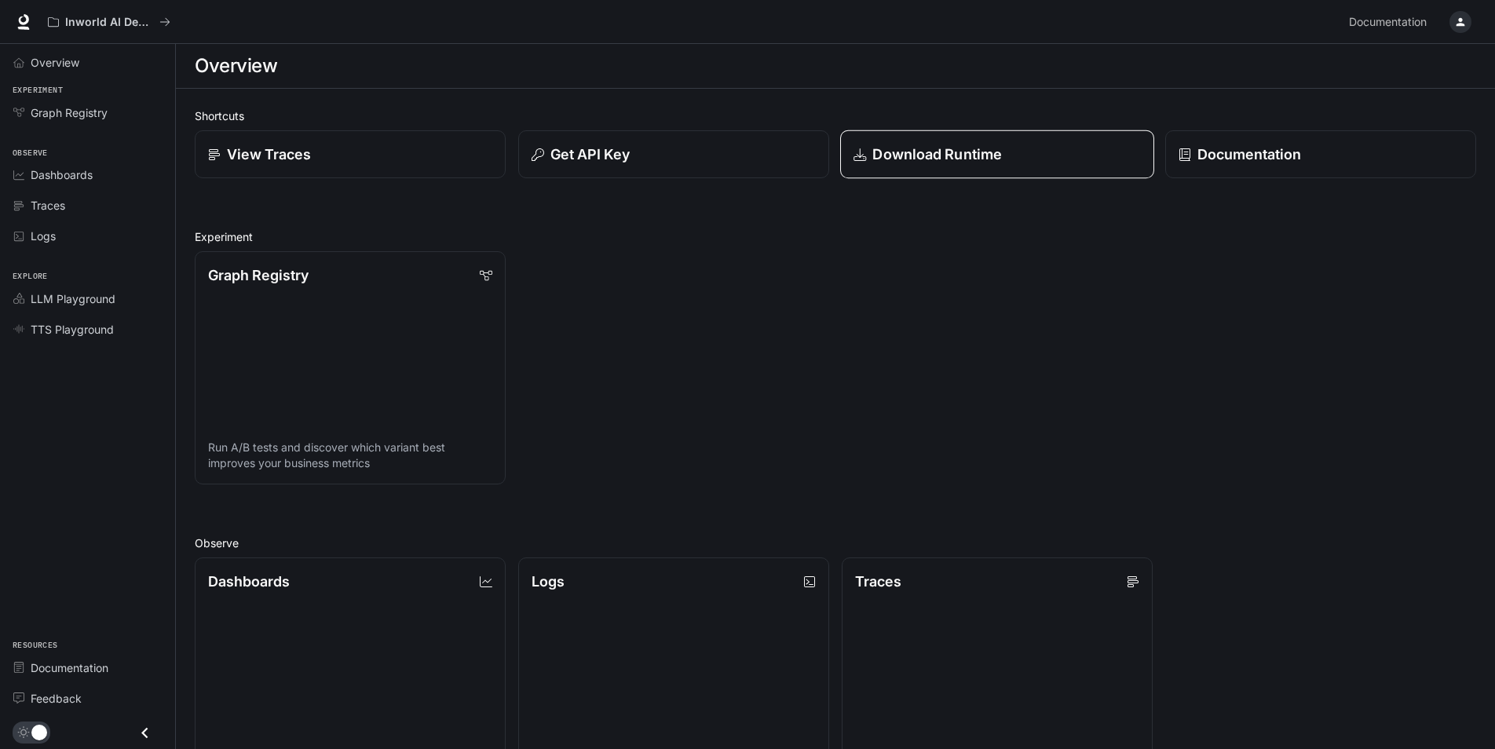
click at [981, 145] on p "Download Runtime" at bounding box center [937, 154] width 130 height 21
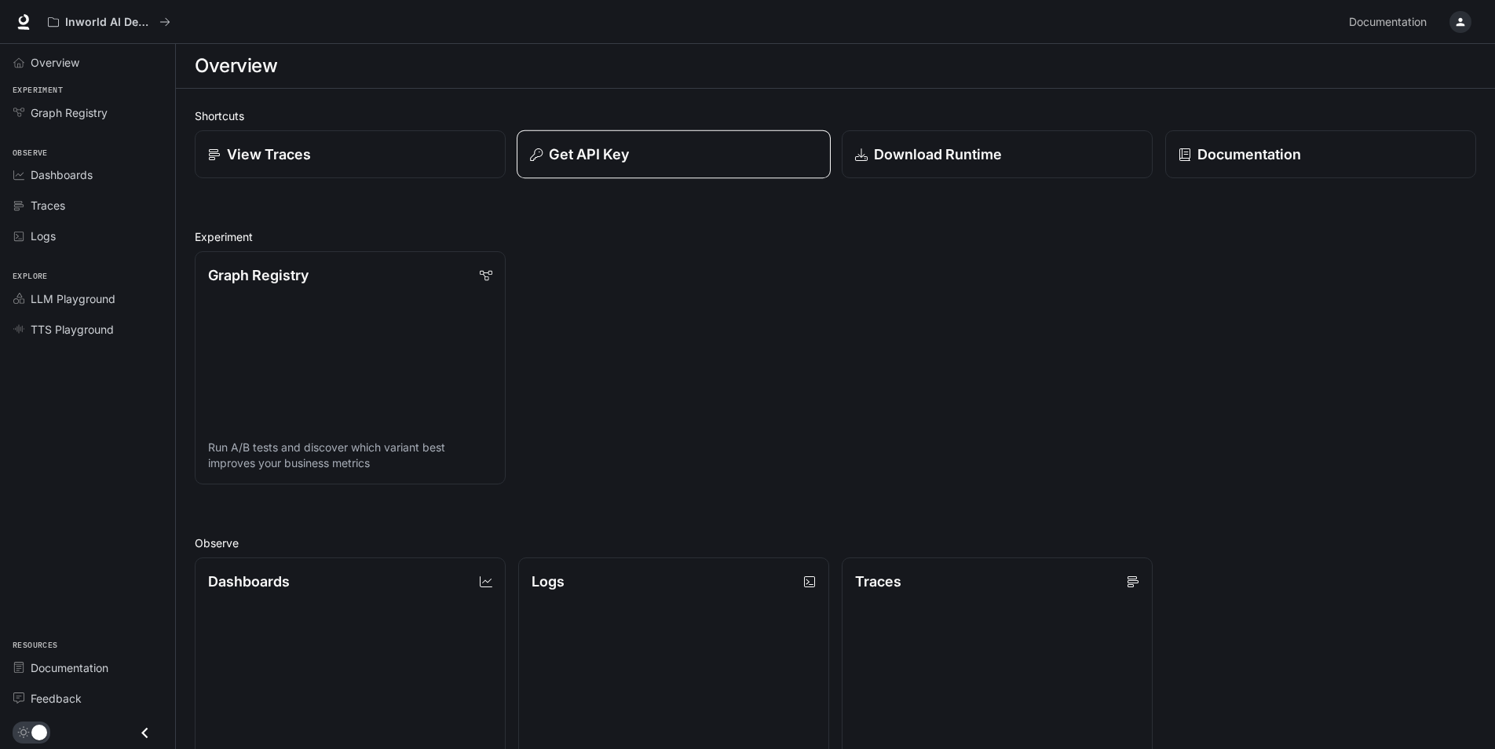
click at [656, 155] on div "Get API Key" at bounding box center [673, 154] width 287 height 21
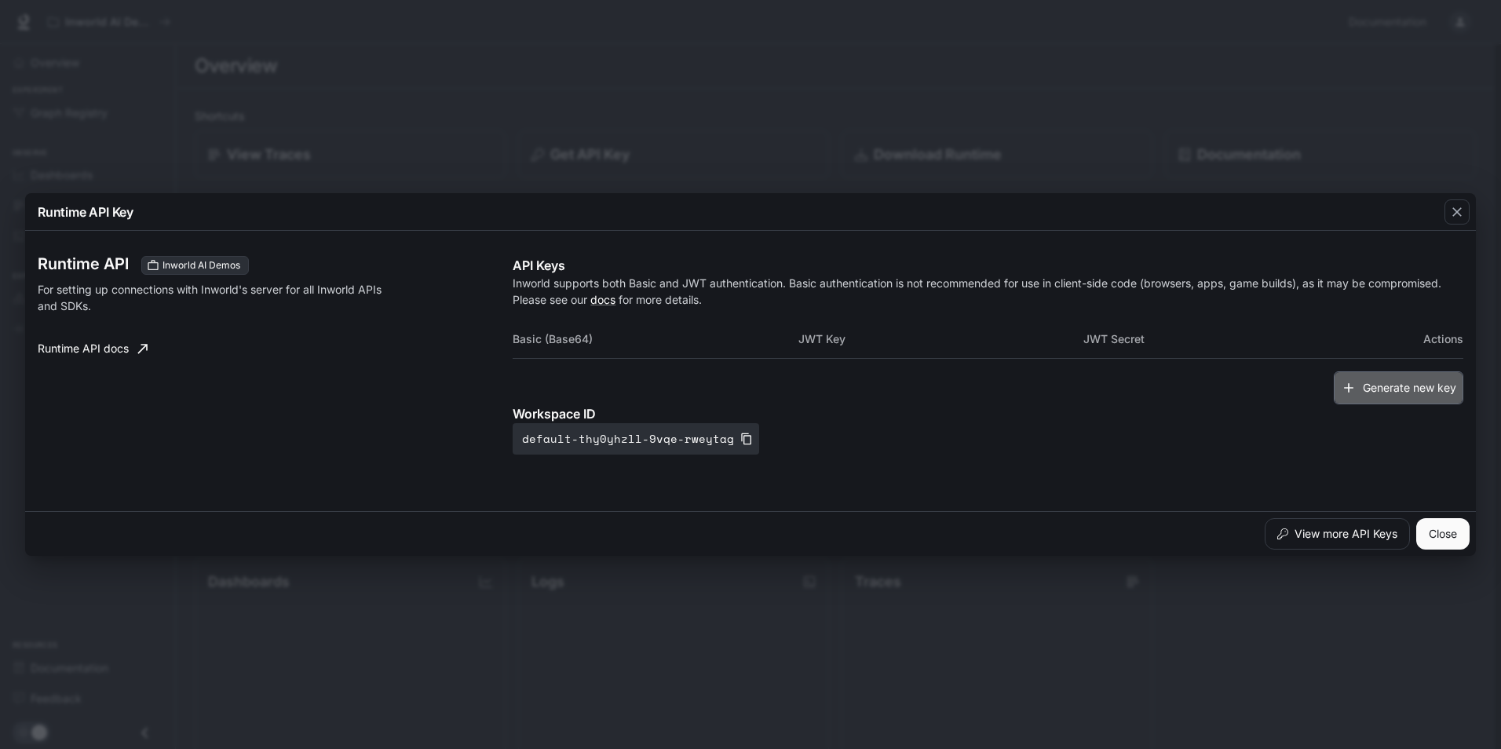
click at [1412, 389] on button "Generate new key" at bounding box center [1399, 388] width 130 height 34
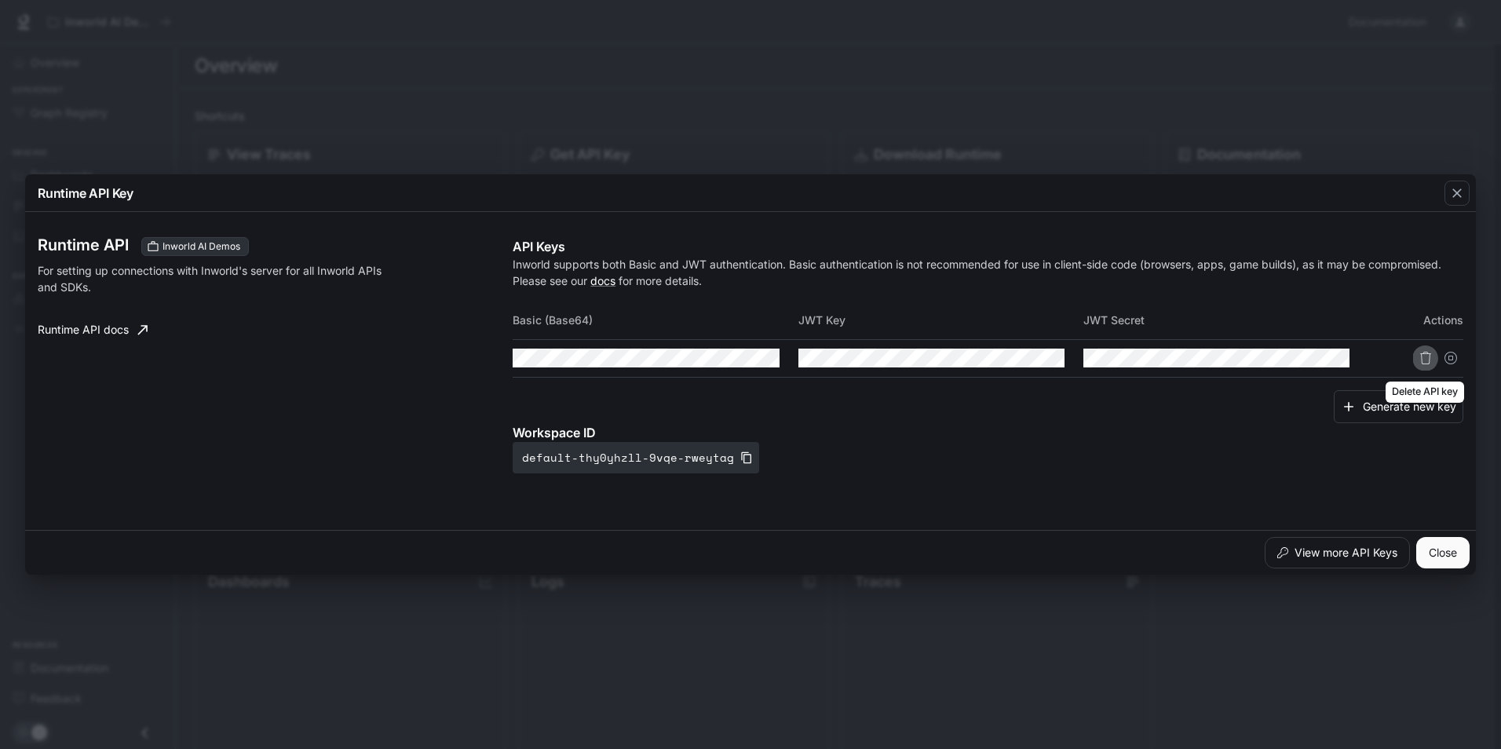
click at [1423, 360] on icon "Delete API key" at bounding box center [1425, 358] width 13 height 13
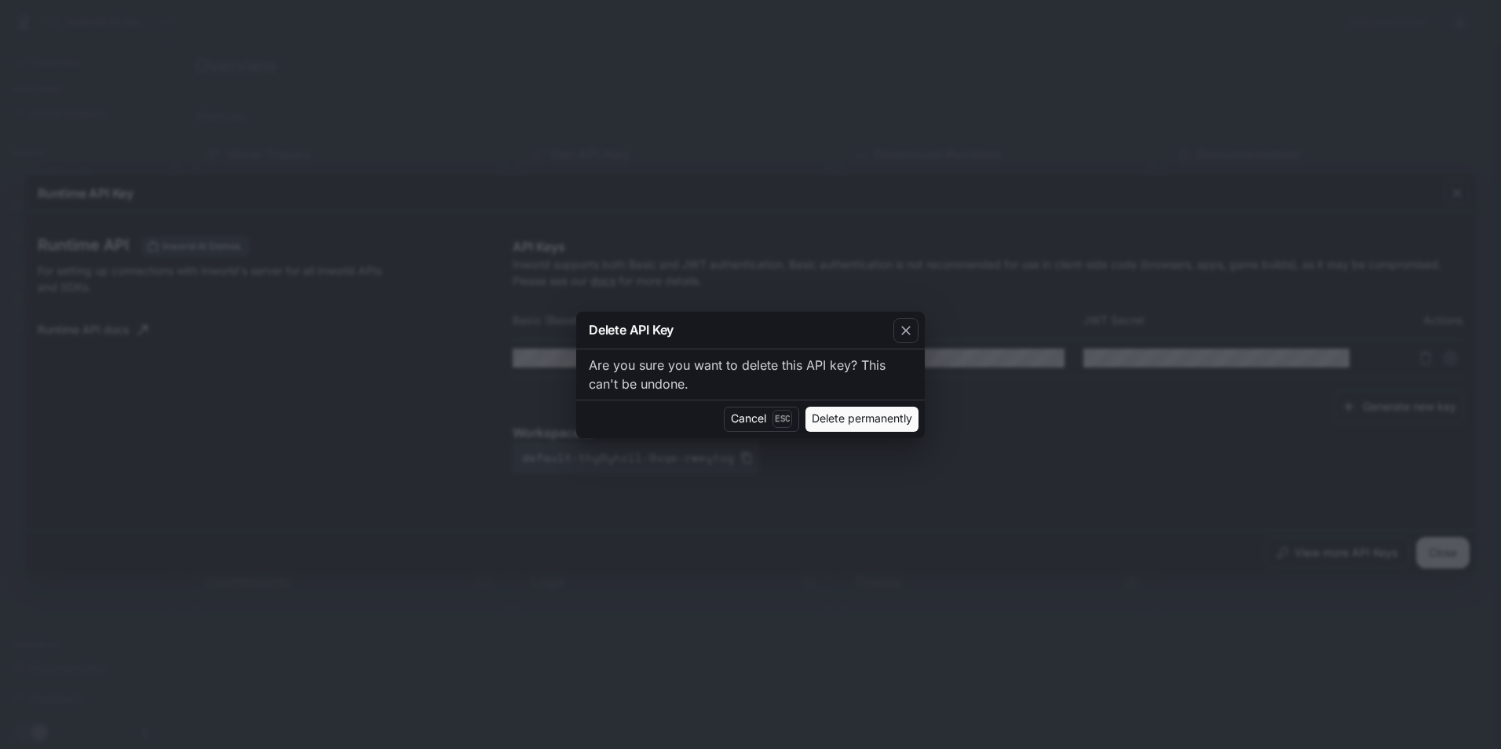
click at [861, 413] on button "Delete permanently" at bounding box center [861, 419] width 113 height 25
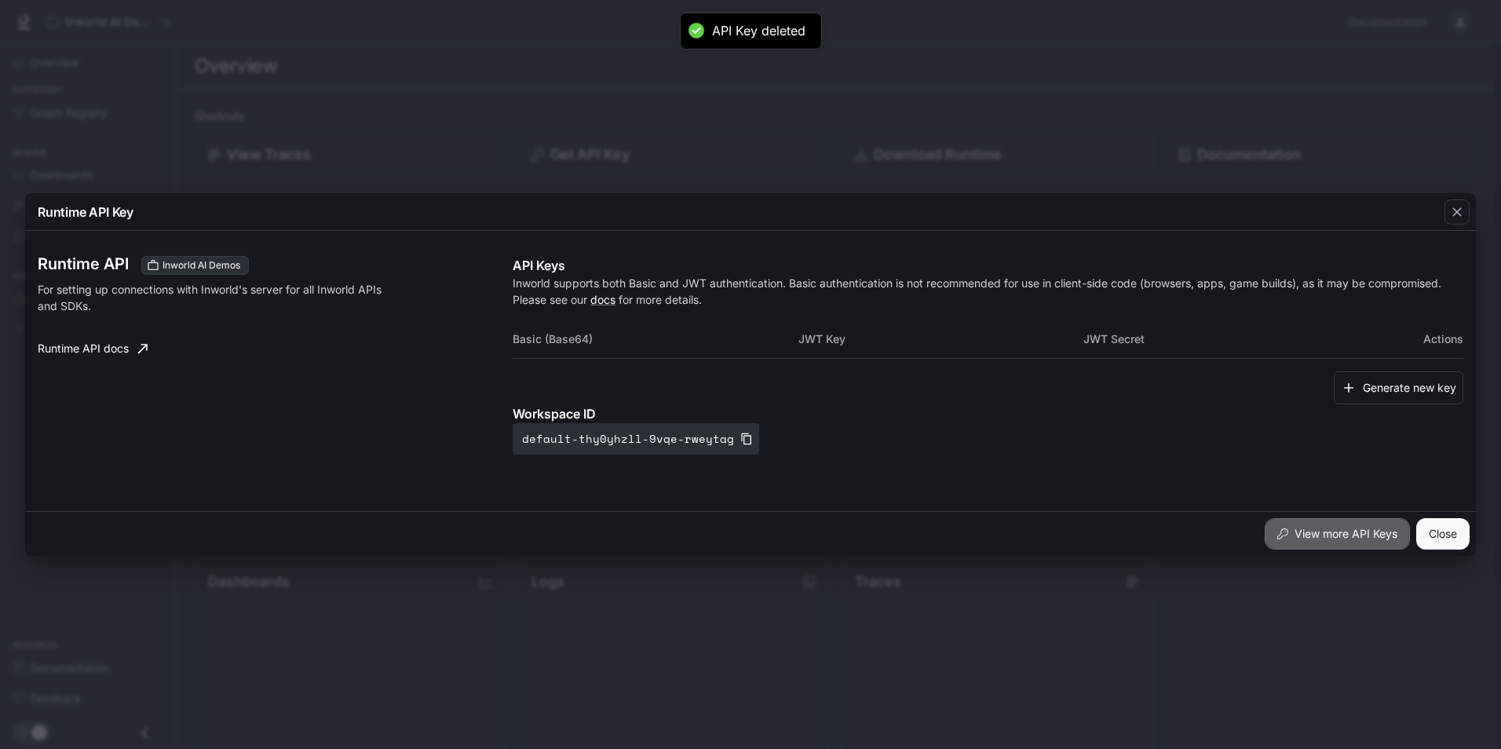
click at [1349, 531] on button "View more API Keys" at bounding box center [1337, 533] width 145 height 31
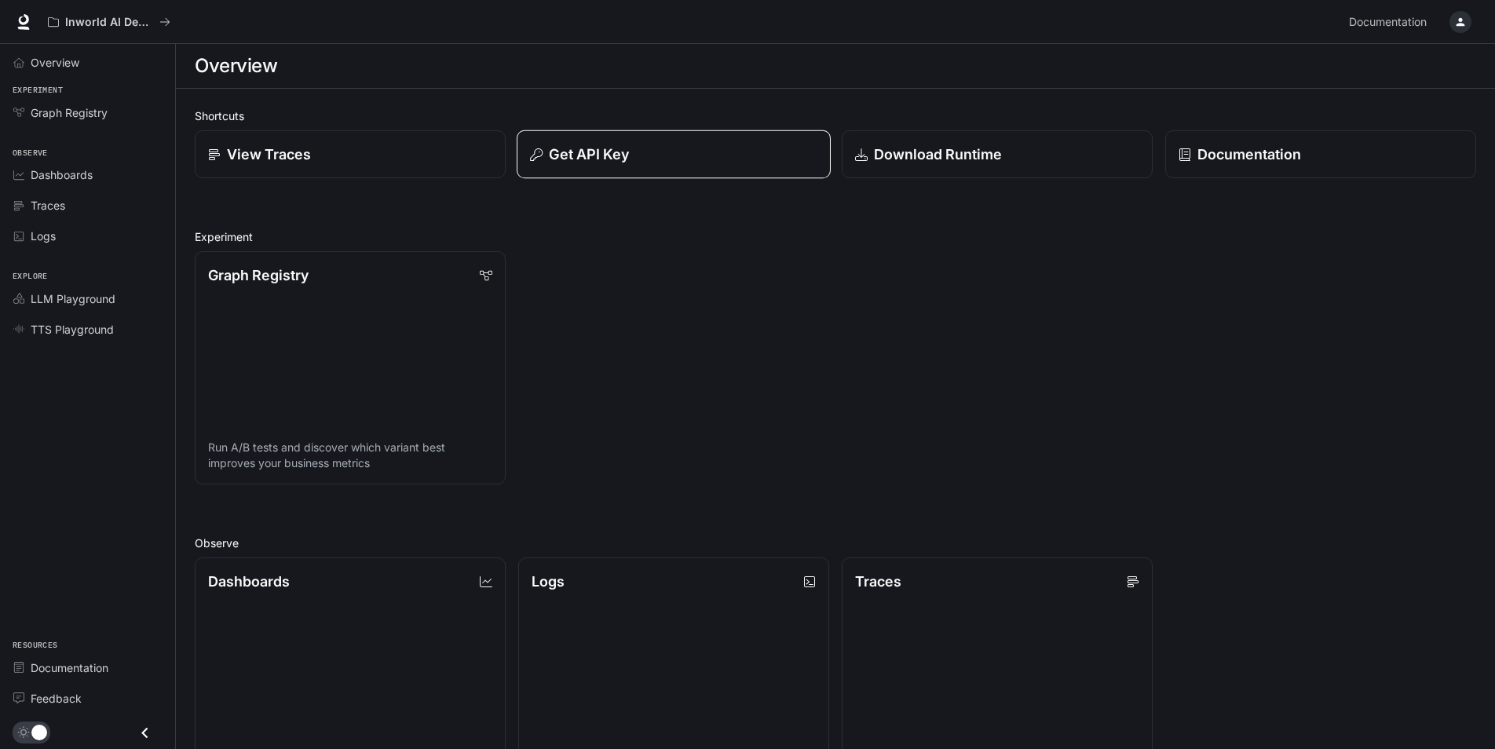
click at [616, 168] on button "Get API Key" at bounding box center [674, 154] width 314 height 49
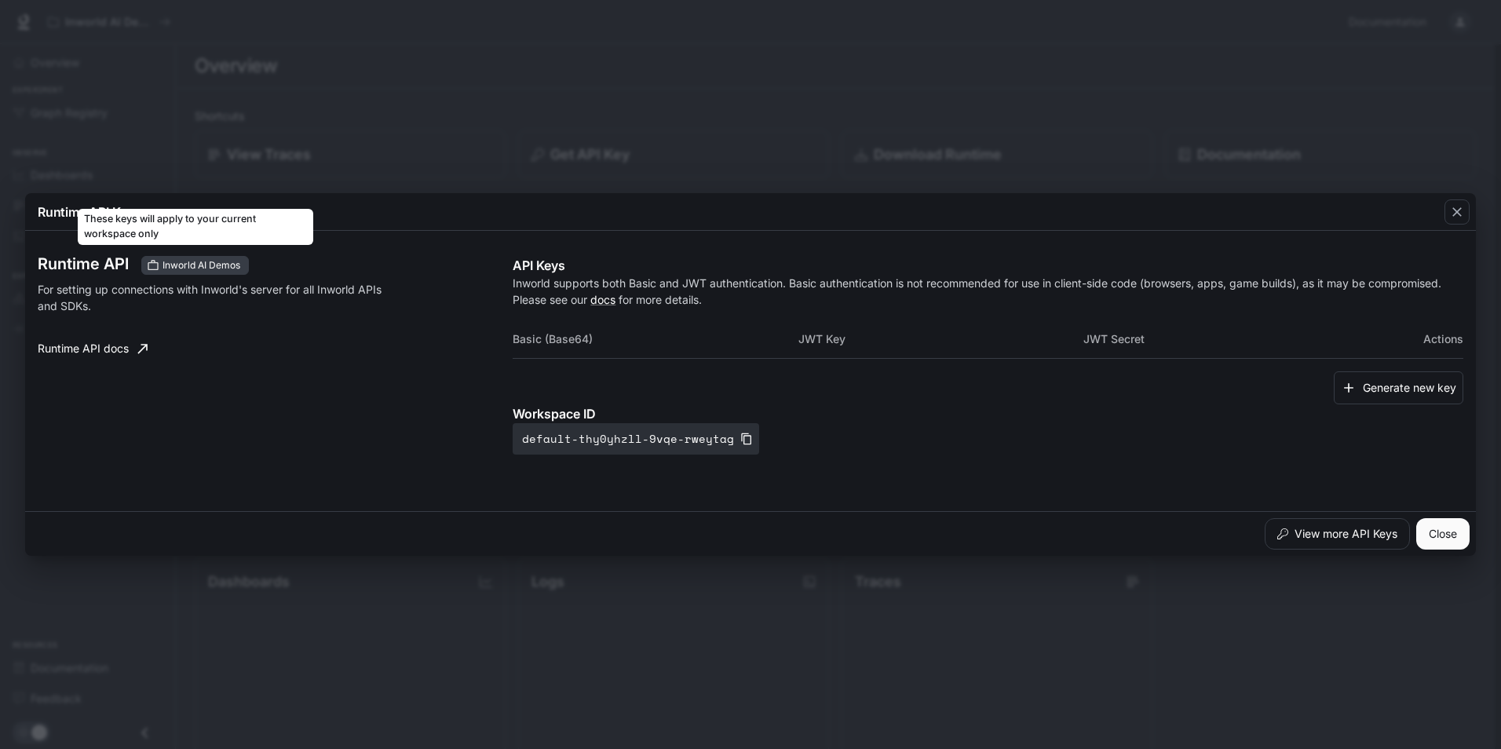
click at [193, 264] on span "Inworld AI Demos" at bounding box center [201, 265] width 90 height 14
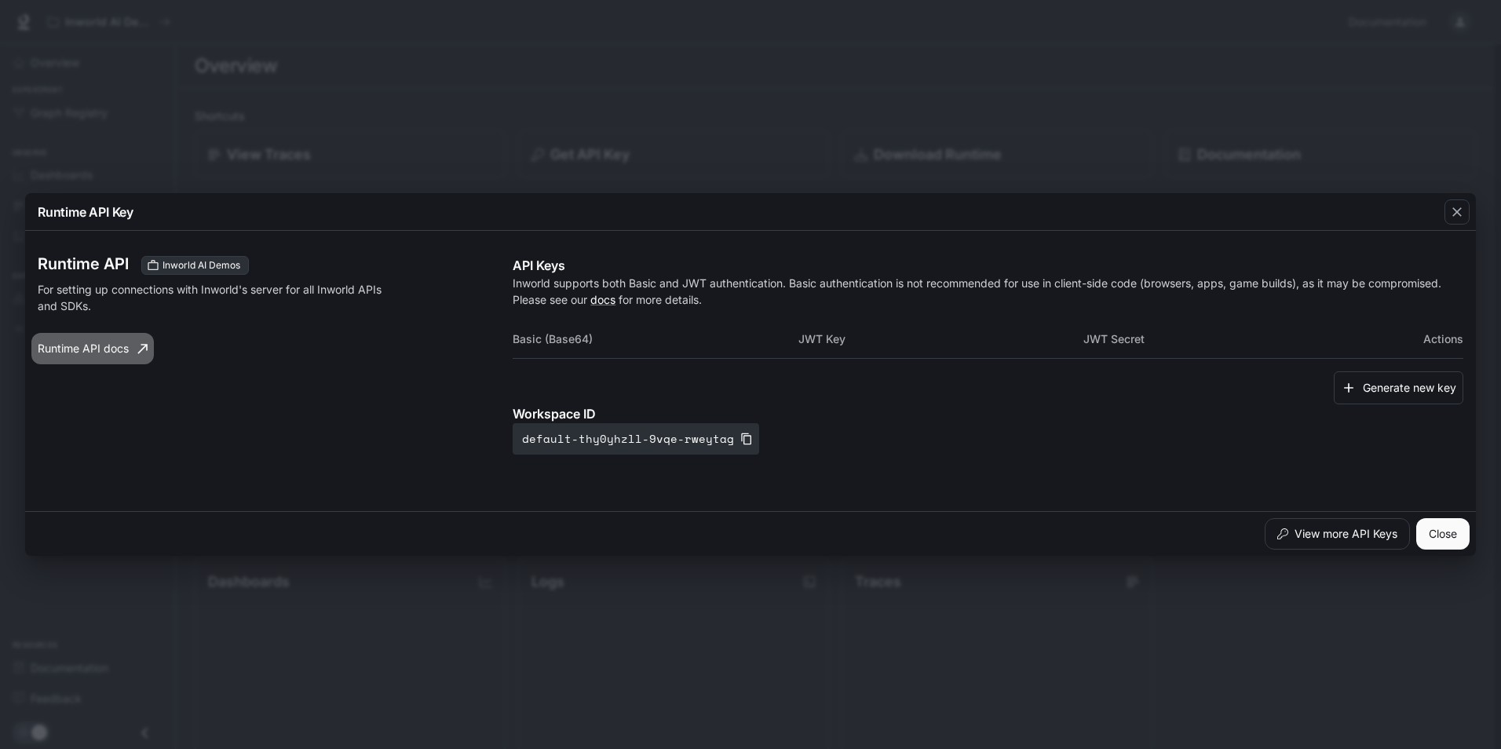
click at [88, 352] on link "Runtime API docs" at bounding box center [92, 348] width 122 height 31
